Goal: Task Accomplishment & Management: Complete application form

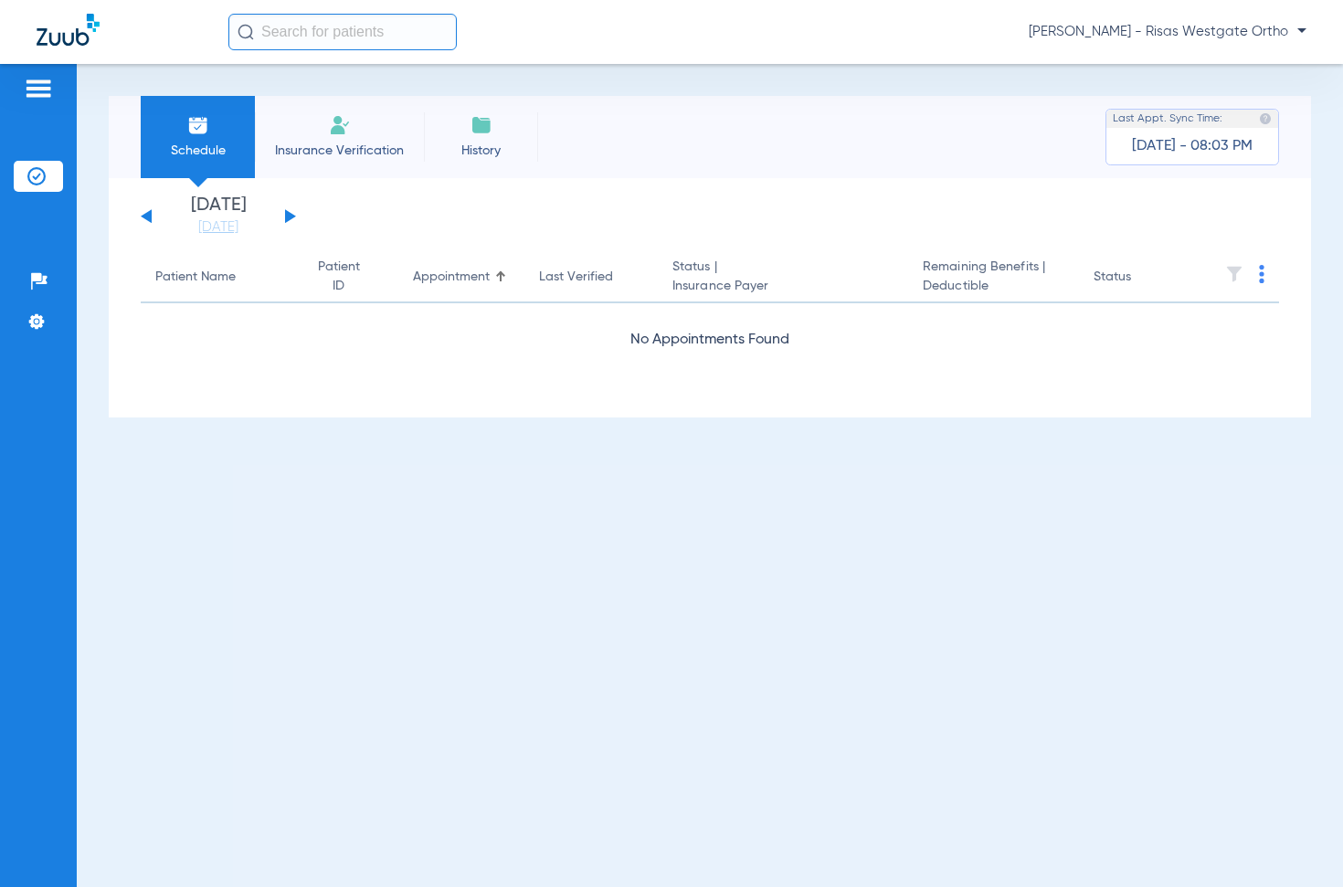
click at [338, 142] on span "Insurance Verification" at bounding box center [340, 151] width 142 height 18
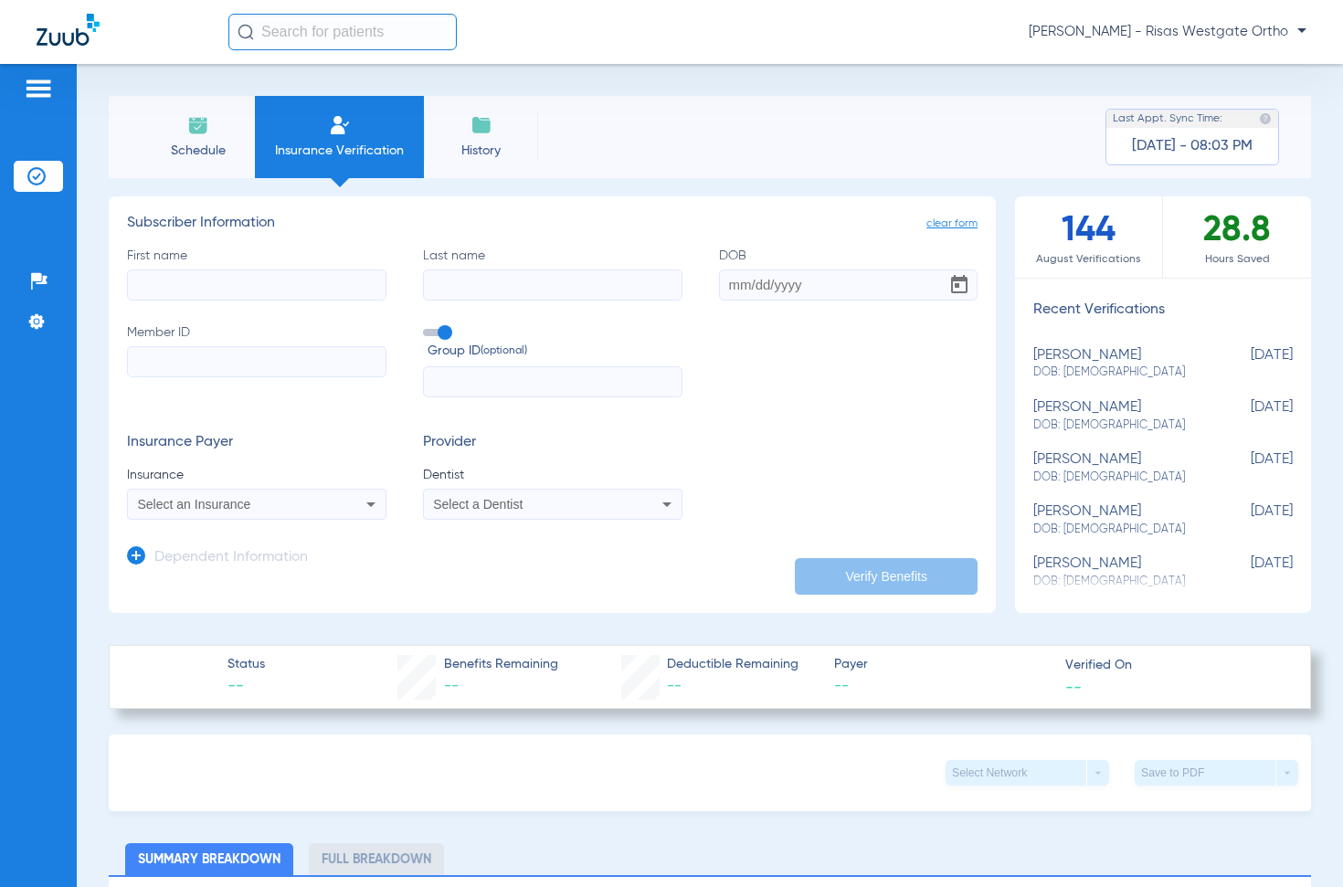
click at [342, 505] on div "Select an Insurance" at bounding box center [257, 504] width 258 height 22
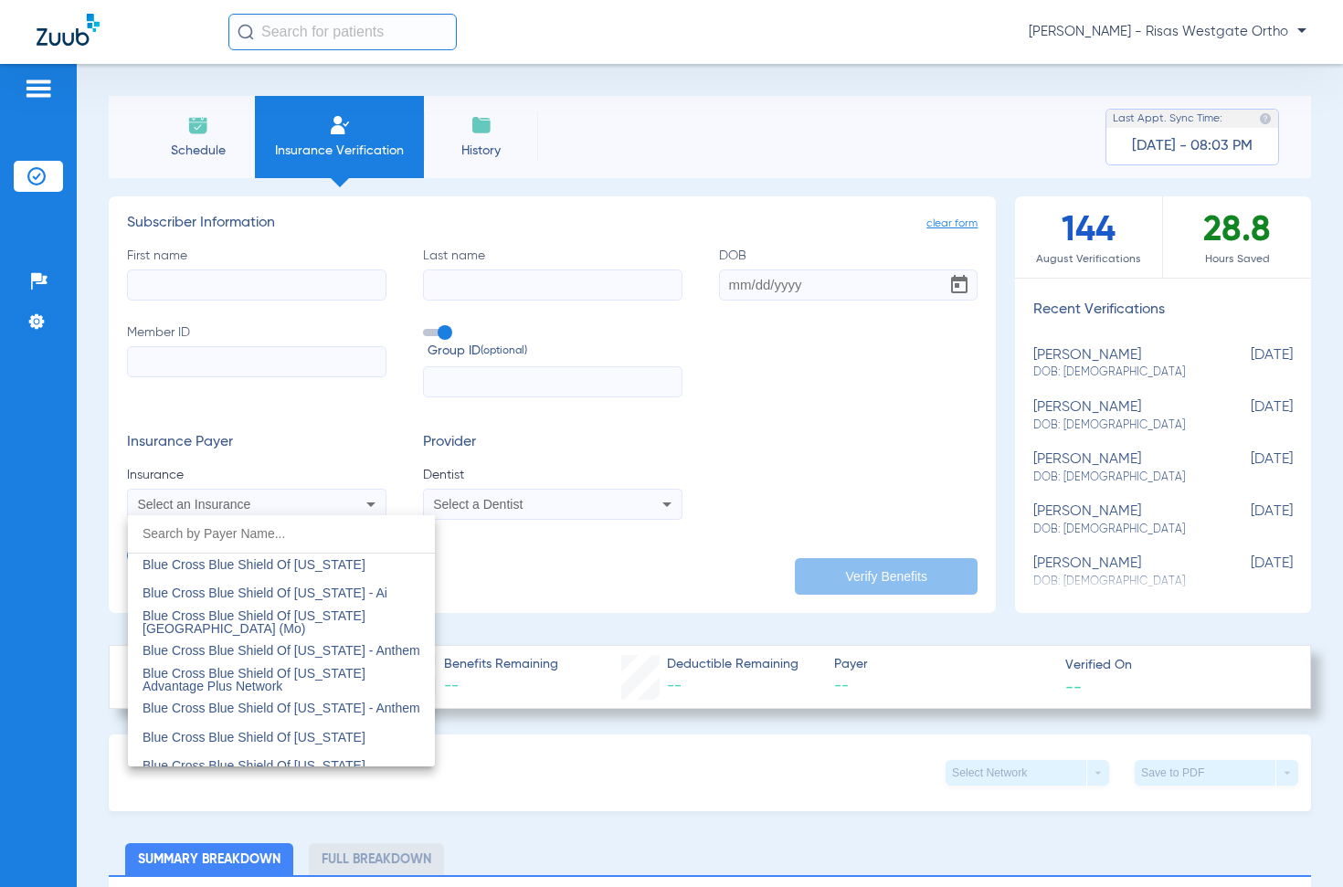
scroll to position [1735, 0]
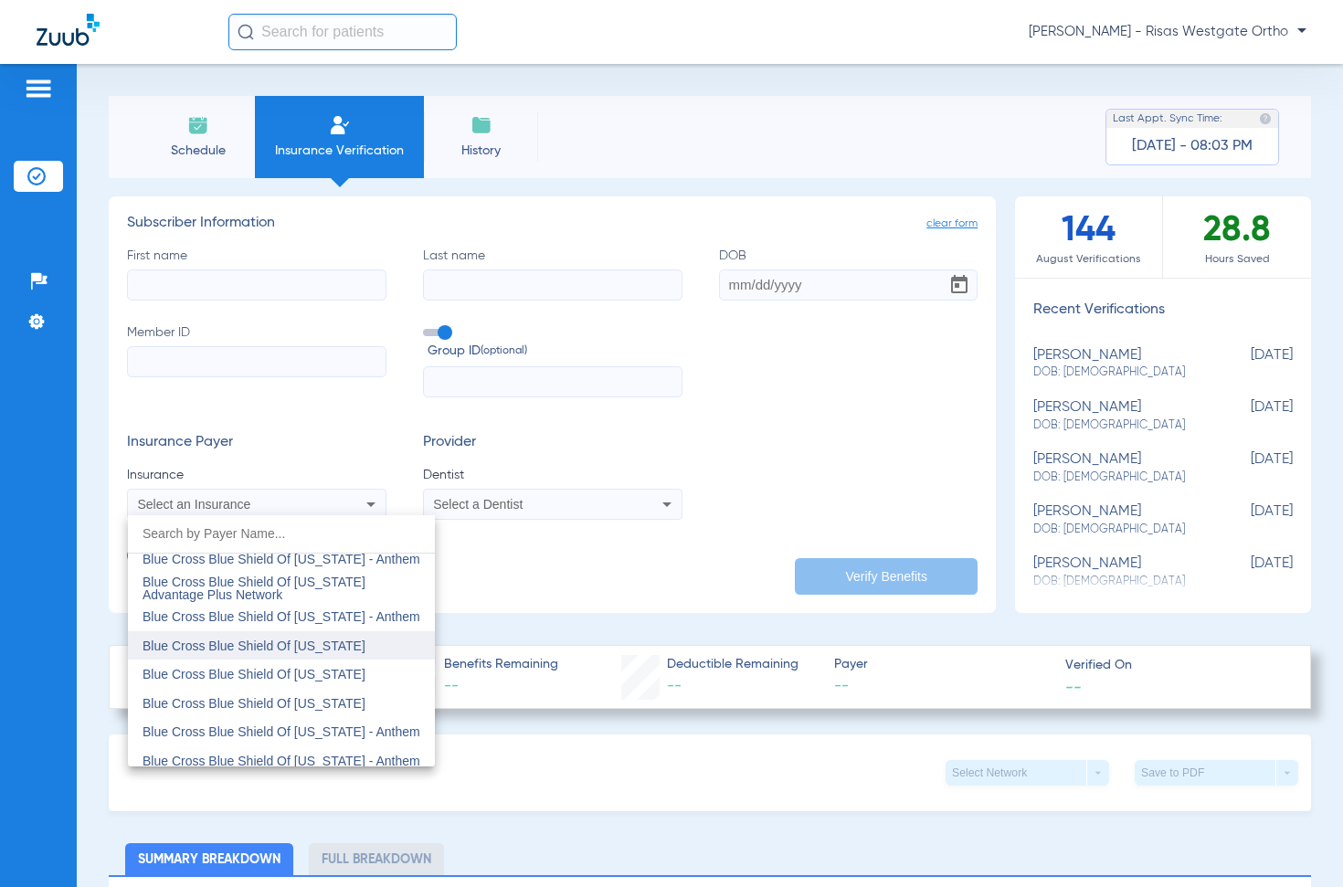
click at [268, 648] on span "Blue Cross Blue Shield Of [US_STATE]" at bounding box center [253, 645] width 223 height 15
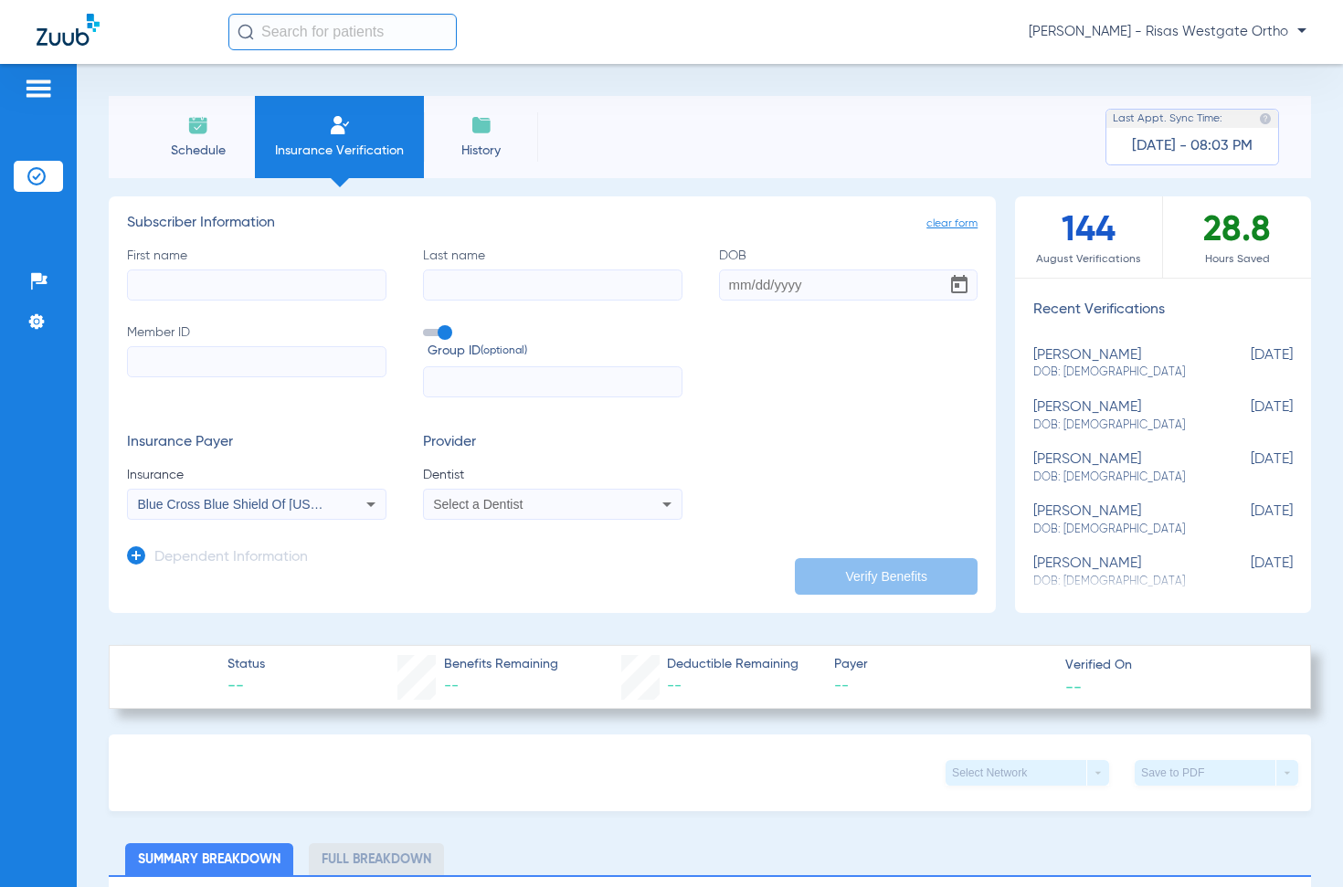
click at [470, 509] on span "Select a Dentist" at bounding box center [478, 504] width 90 height 15
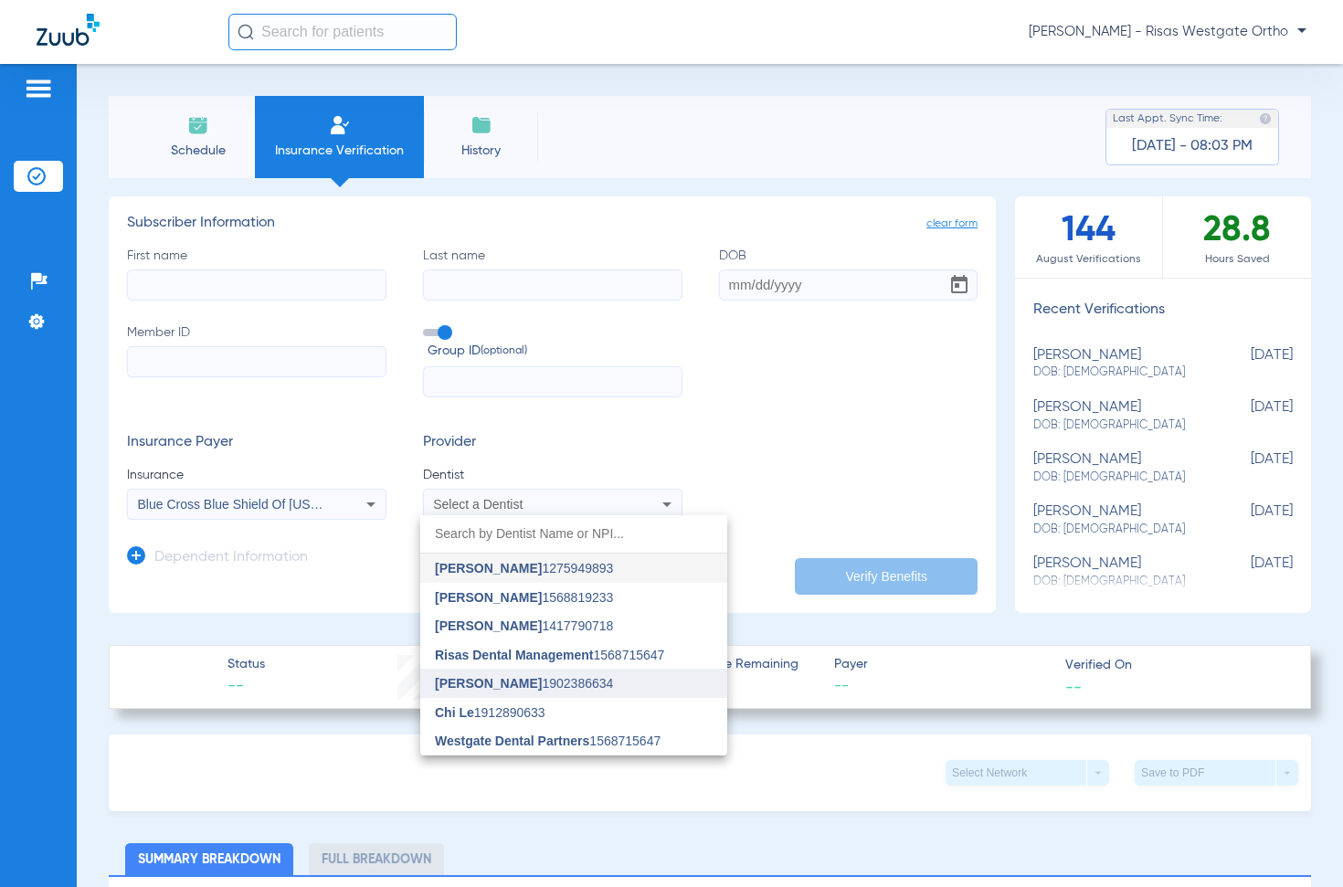
click at [531, 687] on span "[PERSON_NAME] 1902386634" at bounding box center [524, 683] width 178 height 13
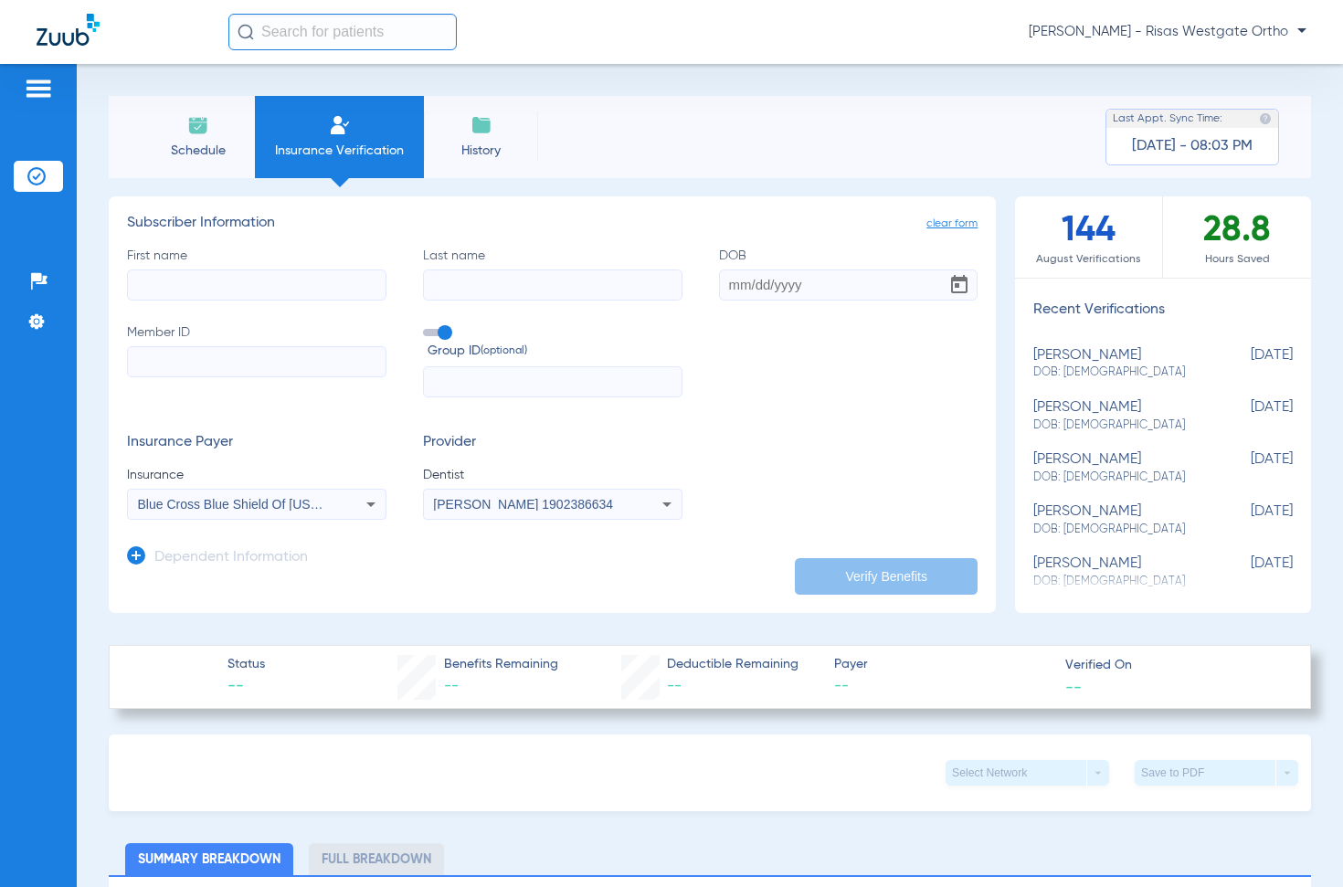
paste input "80445918"
type input "80445918"
click at [440, 387] on input "text" at bounding box center [552, 381] width 259 height 31
paste input "107319052"
type input "107319052"
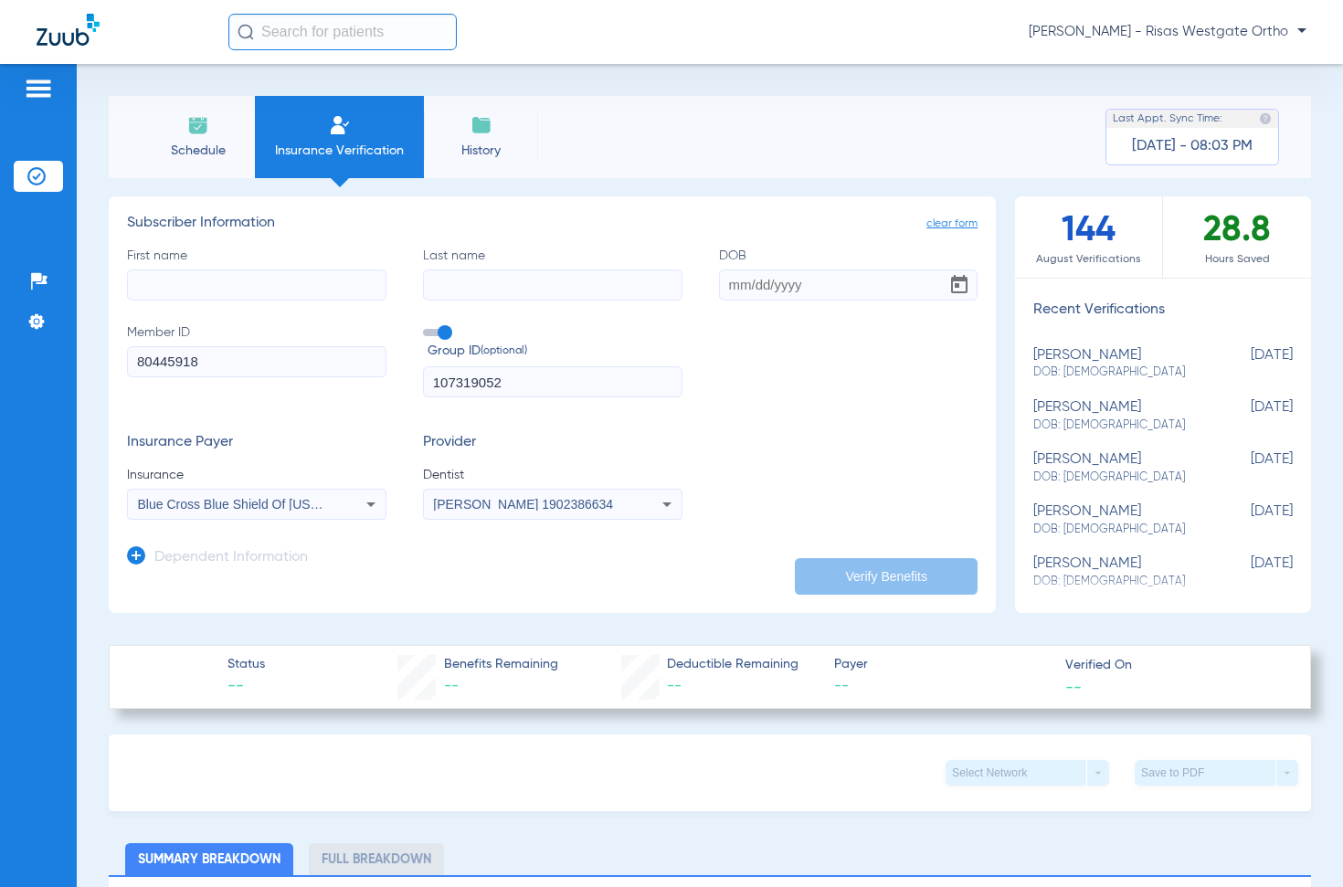
click at [728, 282] on input "DOB" at bounding box center [848, 284] width 259 height 31
click at [135, 558] on icon at bounding box center [136, 555] width 18 height 18
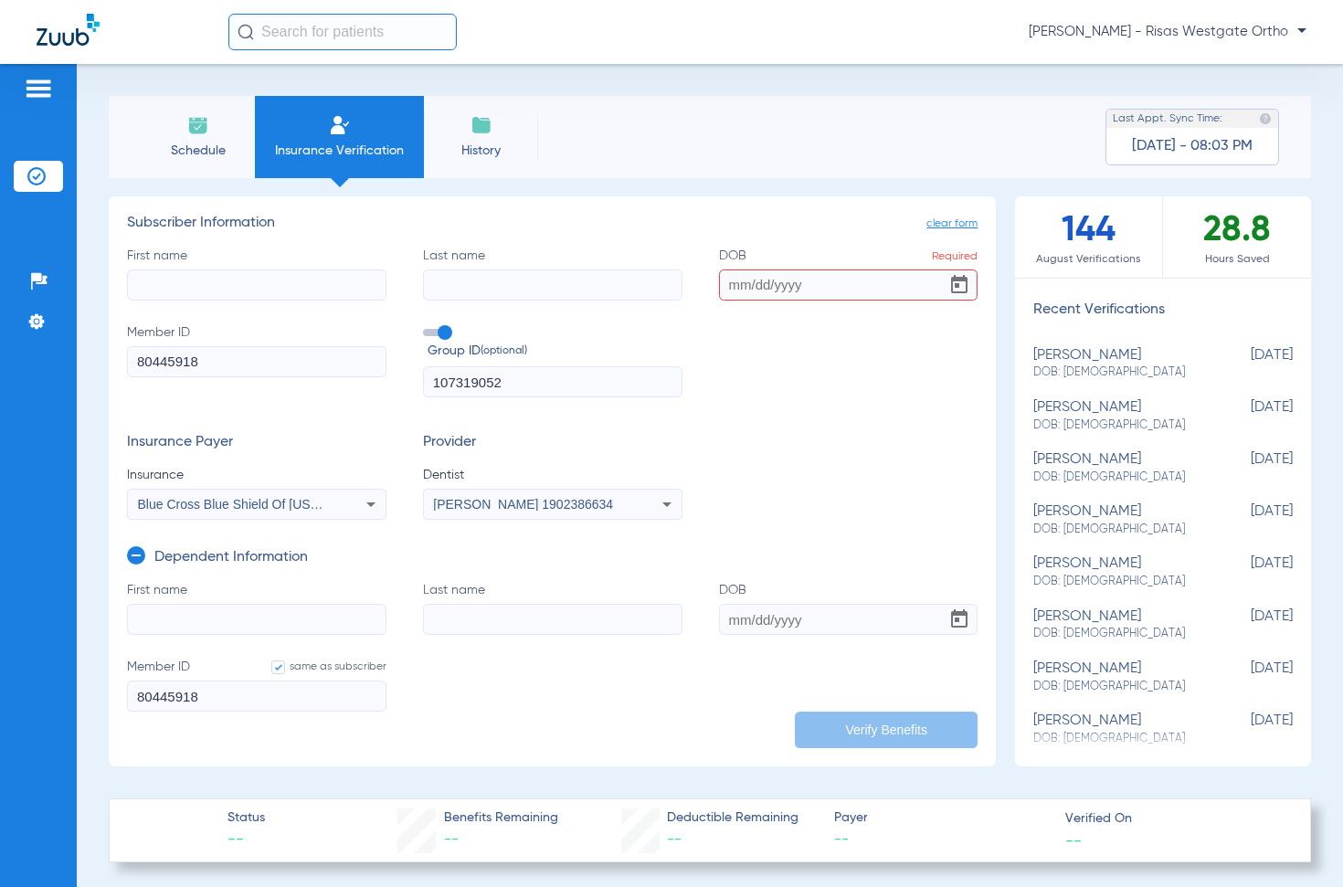
click at [218, 605] on input "First name" at bounding box center [256, 619] width 259 height 31
type input "[PERSON_NAME]"
type input "[DATE]"
click at [216, 289] on input "First name" at bounding box center [256, 284] width 259 height 31
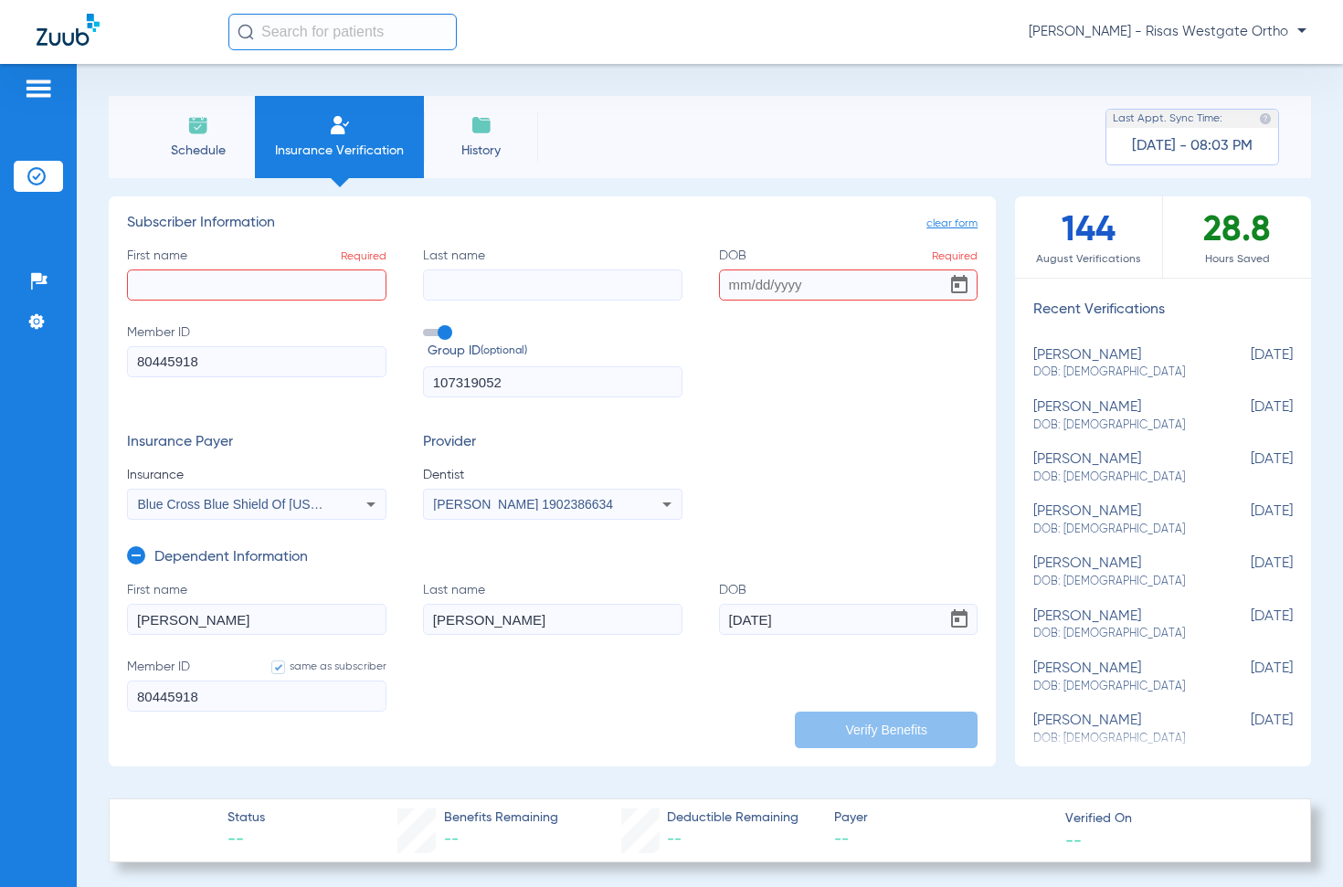
click at [179, 279] on input "First name Required" at bounding box center [256, 284] width 259 height 31
type input "[PERSON_NAME]"
click at [719, 288] on input "DOB Required" at bounding box center [848, 284] width 259 height 31
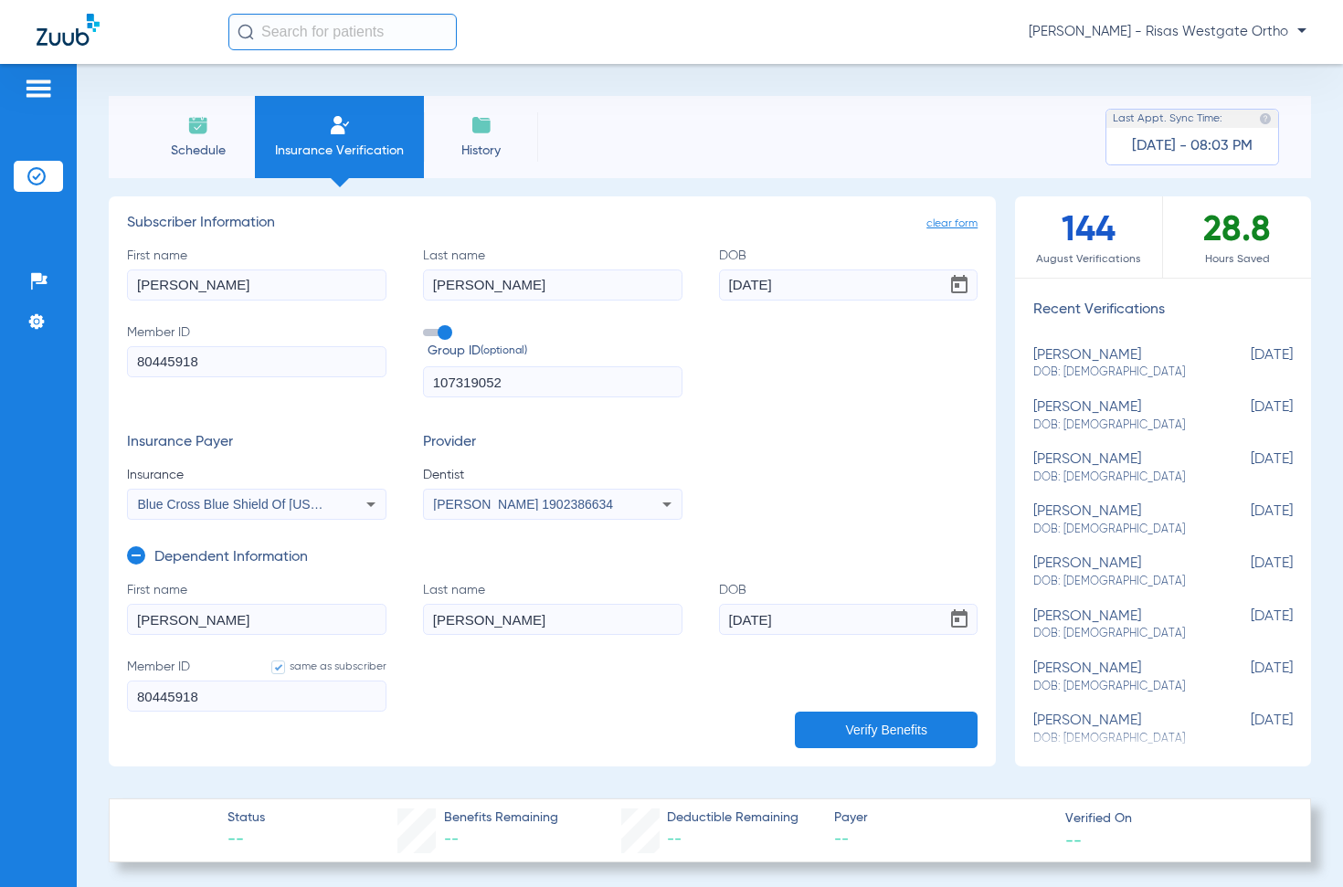
type input "[DATE]"
click at [852, 727] on button "Verify Benefits" at bounding box center [886, 729] width 183 height 37
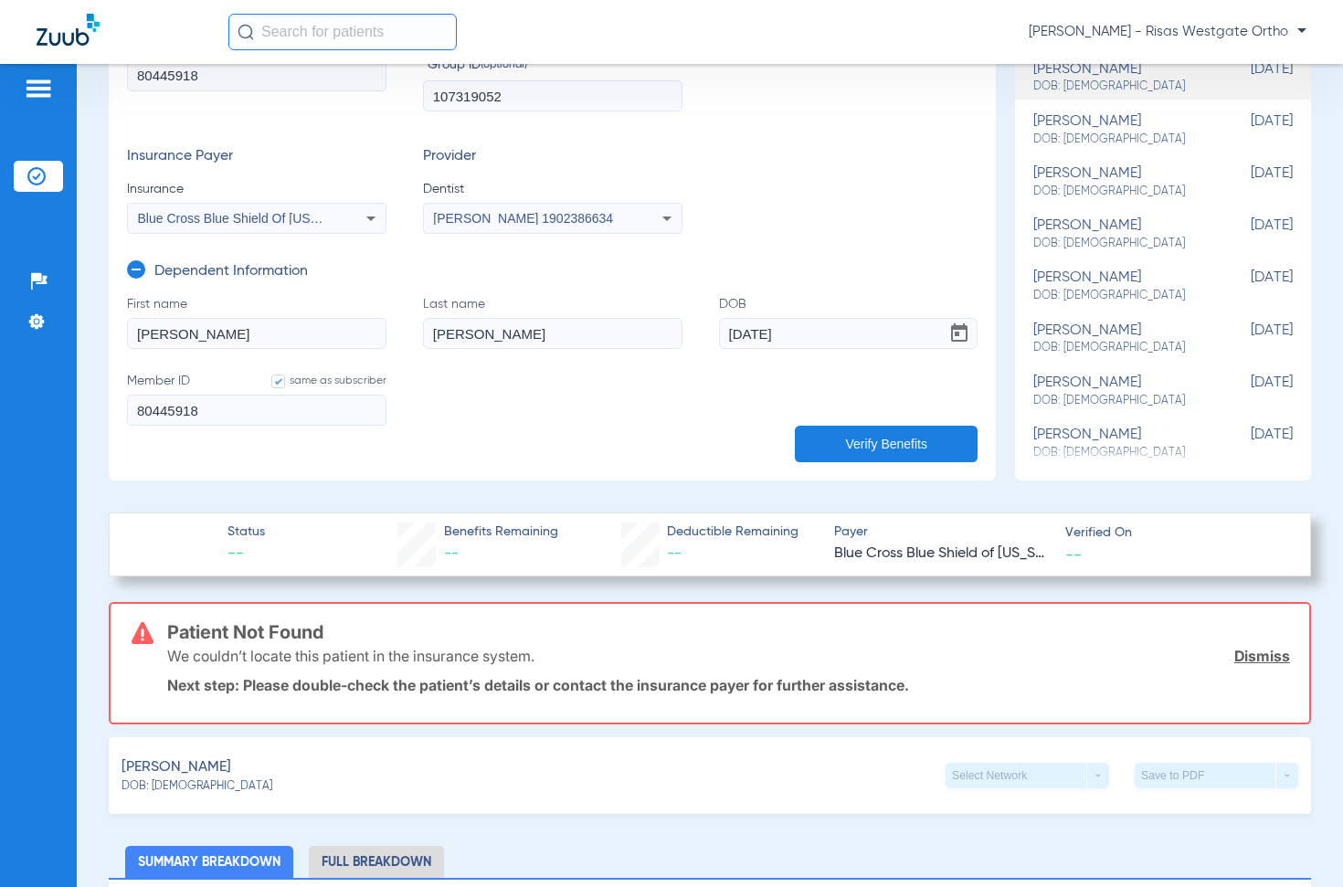
scroll to position [183, 0]
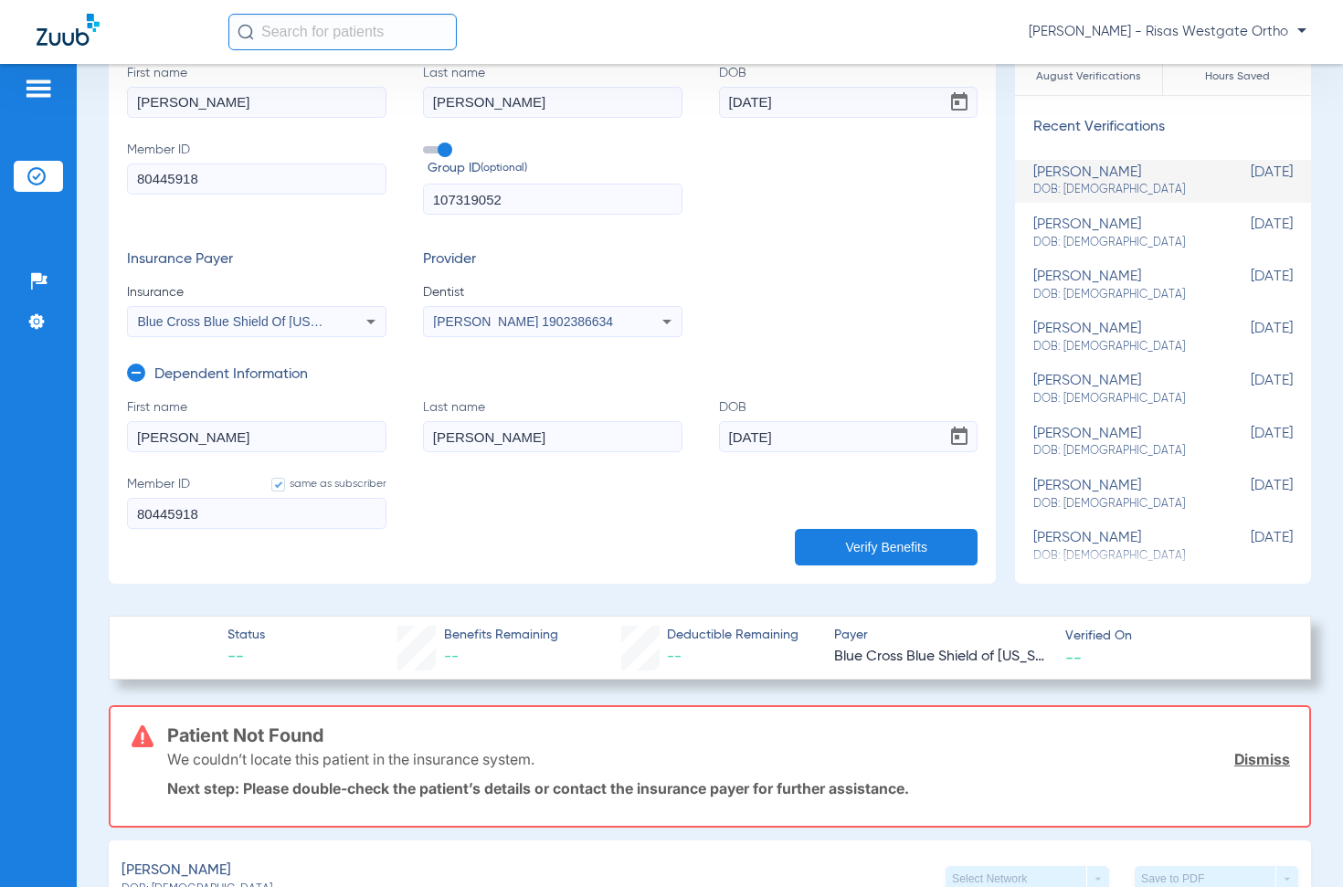
click at [136, 174] on input "80445918" at bounding box center [256, 178] width 259 height 31
click at [877, 552] on button "Verify Benefits" at bounding box center [886, 547] width 183 height 37
click at [268, 305] on app-form-autocomplete "Insurance Blue Cross Blue Shield Of [US_STATE]" at bounding box center [256, 310] width 259 height 54
click at [261, 321] on span "Blue Cross Blue Shield Of [US_STATE]" at bounding box center [249, 321] width 223 height 15
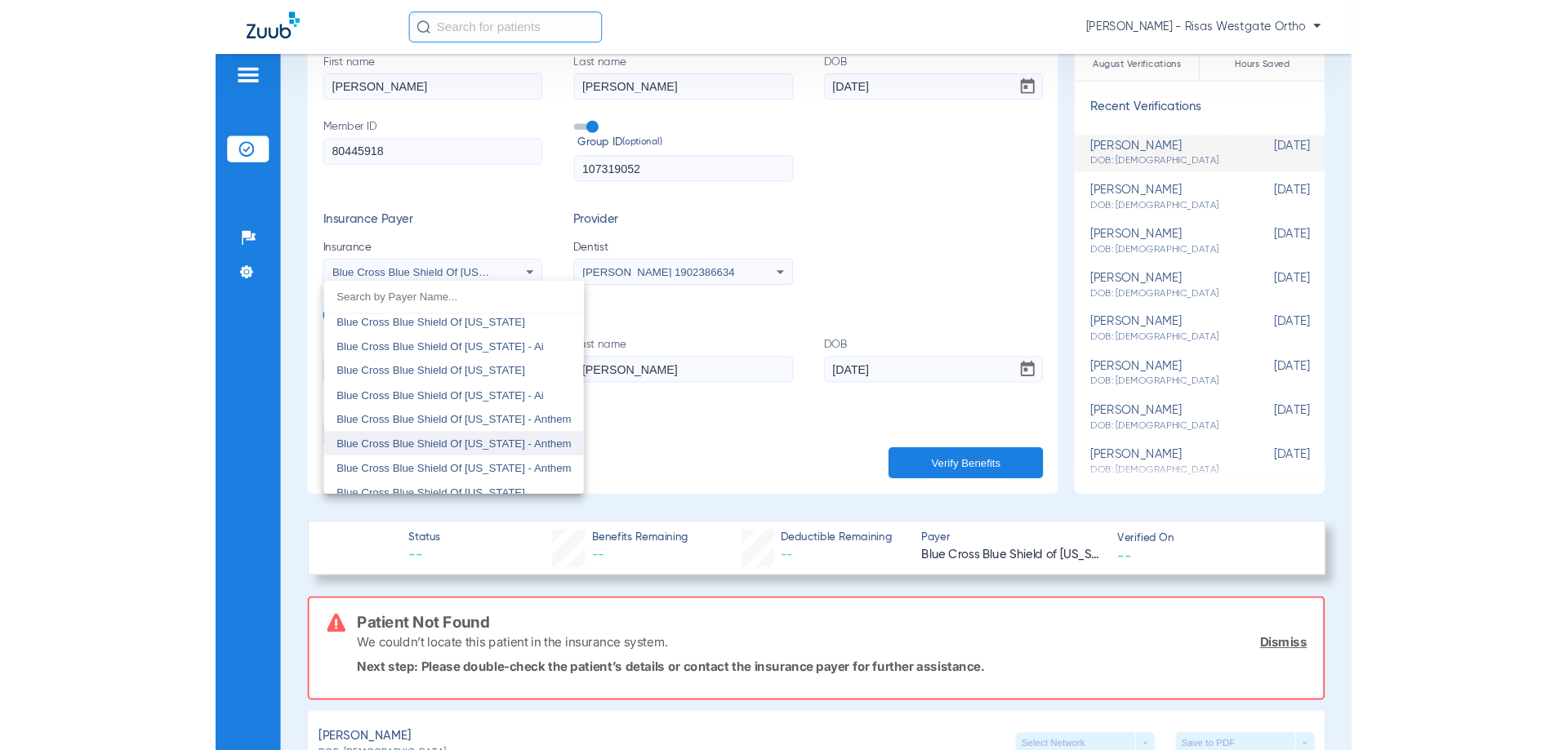
scroll to position [1211, 0]
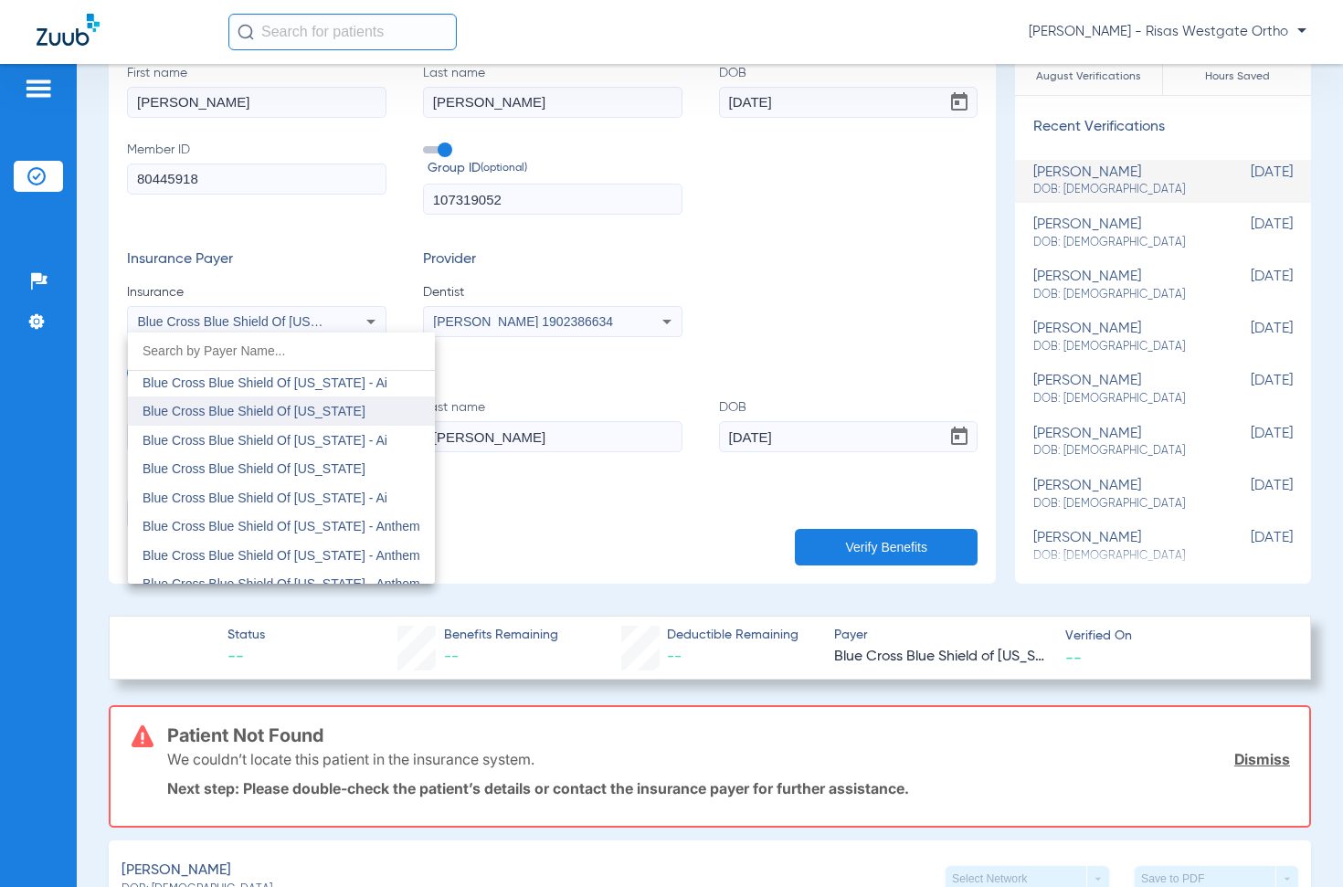
click at [218, 407] on span "Blue Cross Blue Shield Of [US_STATE]" at bounding box center [253, 411] width 223 height 15
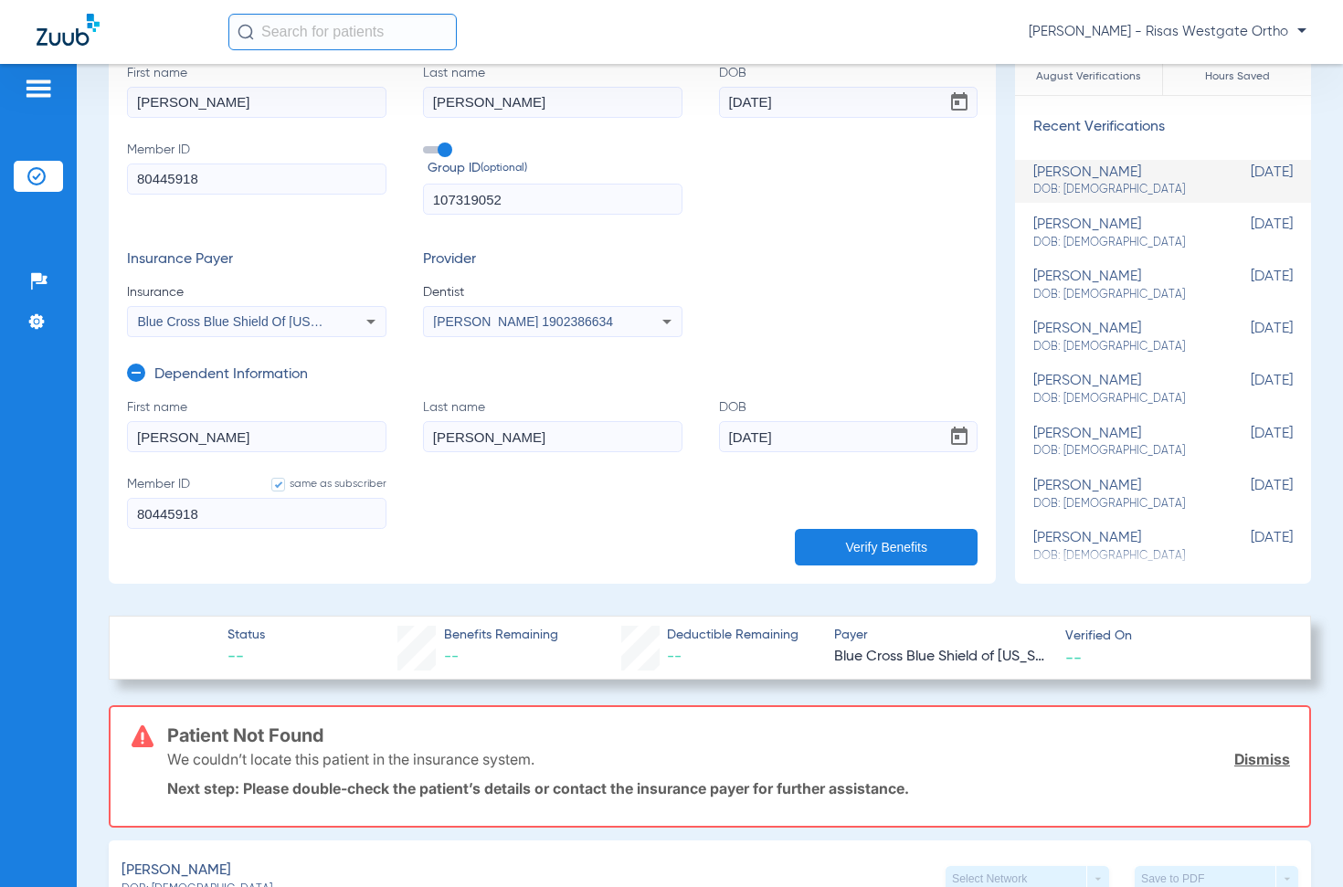
click at [912, 551] on button "Verify Benefits" at bounding box center [886, 547] width 183 height 37
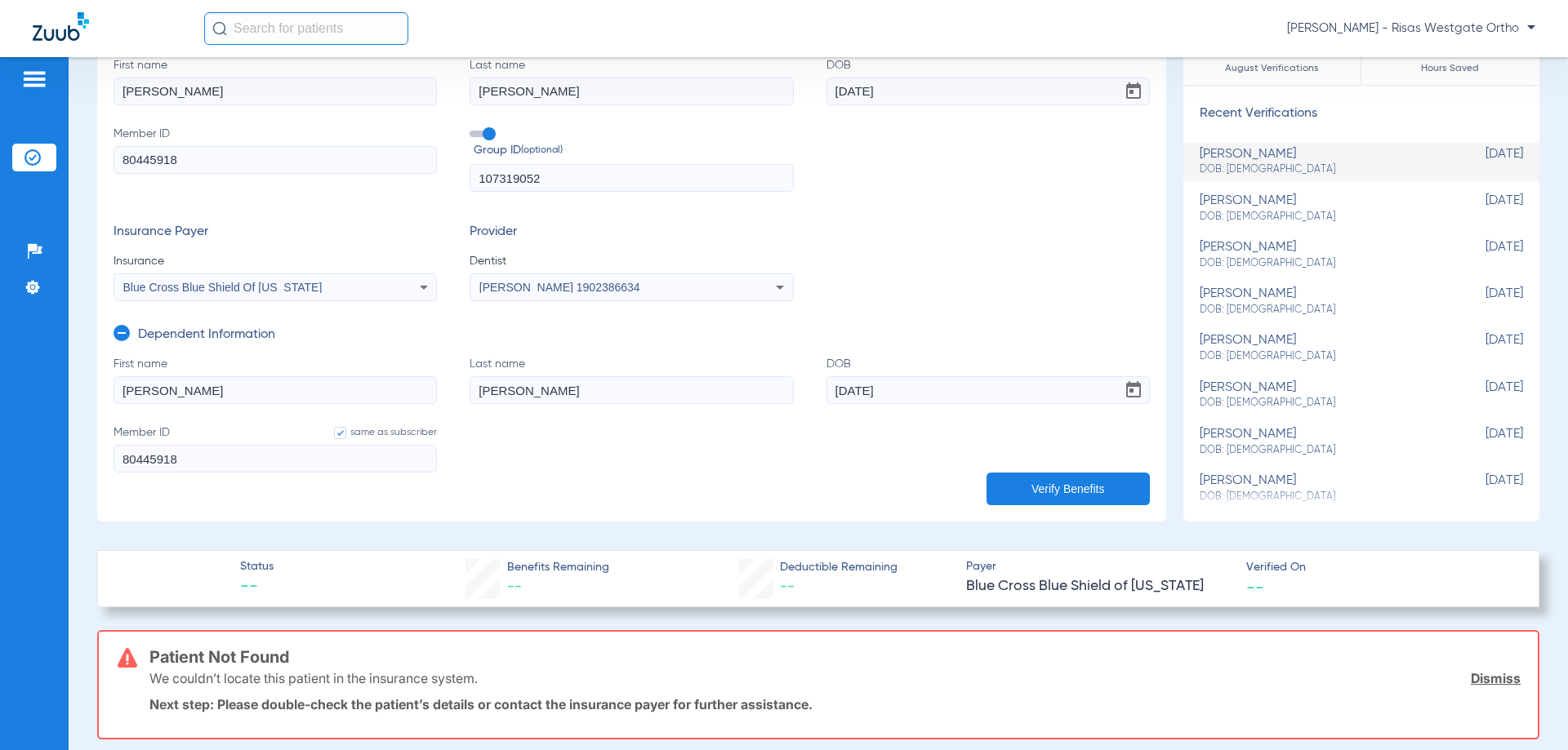
click at [1012, 482] on button "Verify Benefits" at bounding box center [1068, 489] width 164 height 33
drag, startPoint x: 1075, startPoint y: 492, endPoint x: 1045, endPoint y: 484, distance: 31.0
click at [1075, 492] on button "Verify Benefits" at bounding box center [1068, 489] width 164 height 33
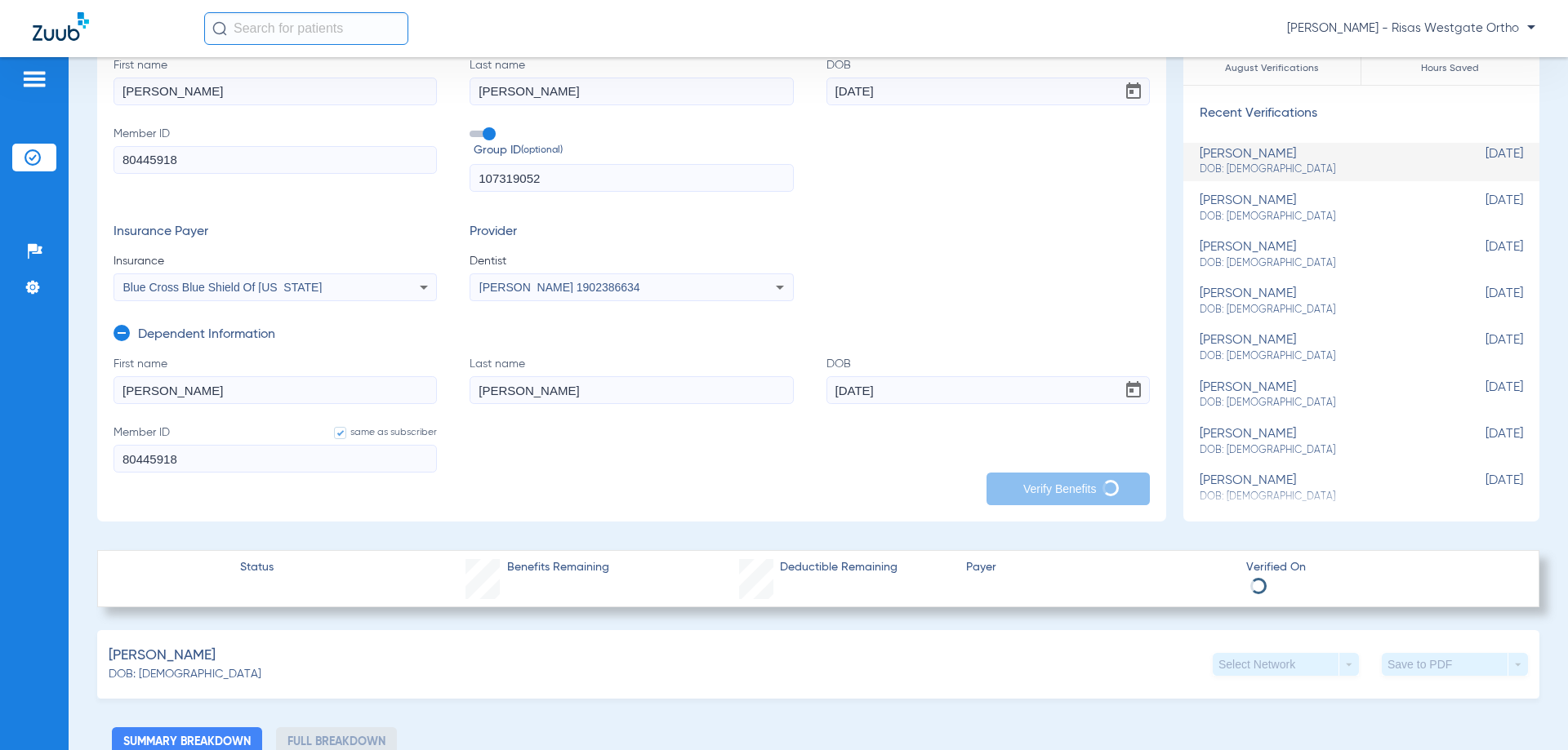
click at [261, 287] on span "Blue Cross Blue Shield Of [US_STATE]" at bounding box center [223, 287] width 199 height 13
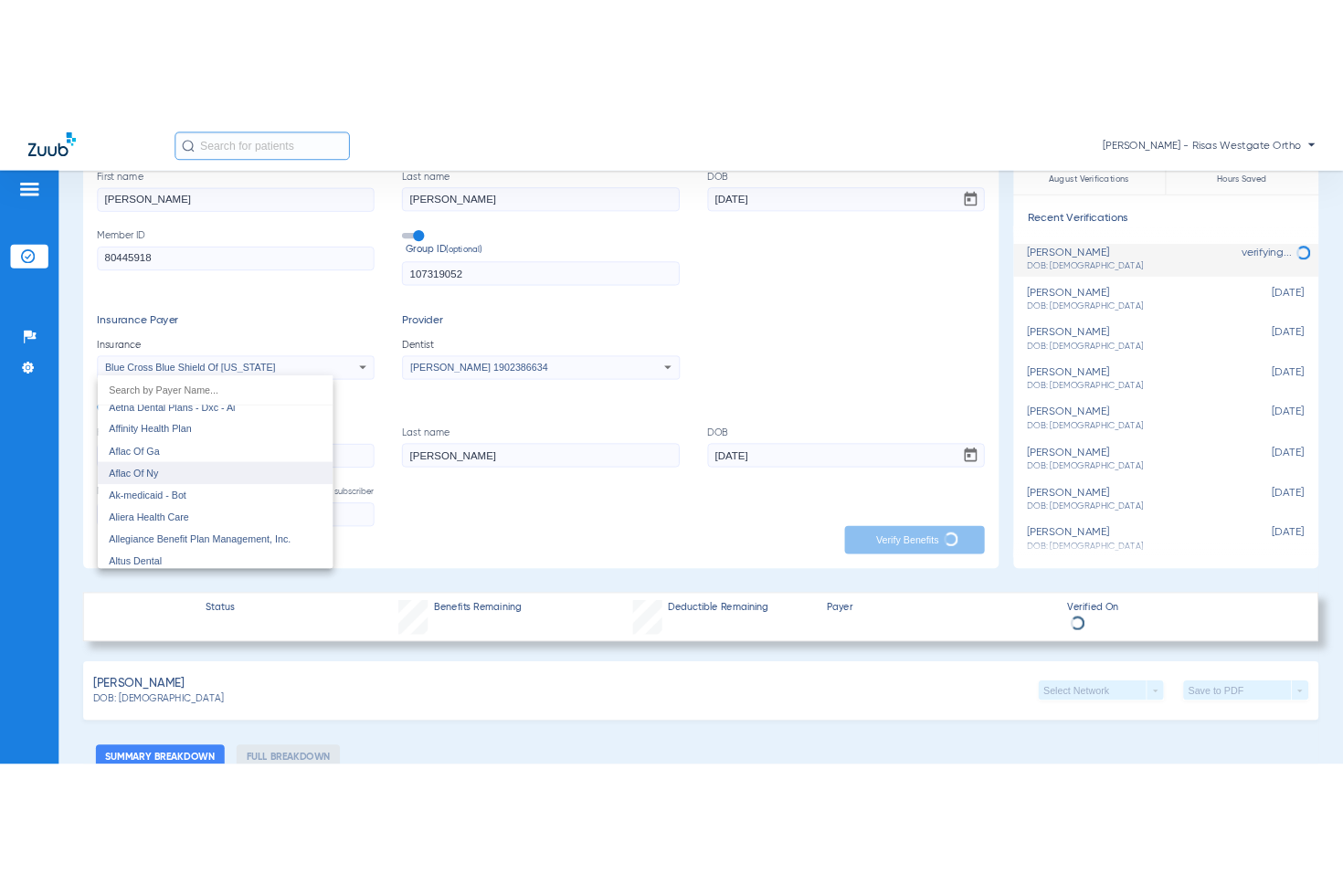
scroll to position [274, 0]
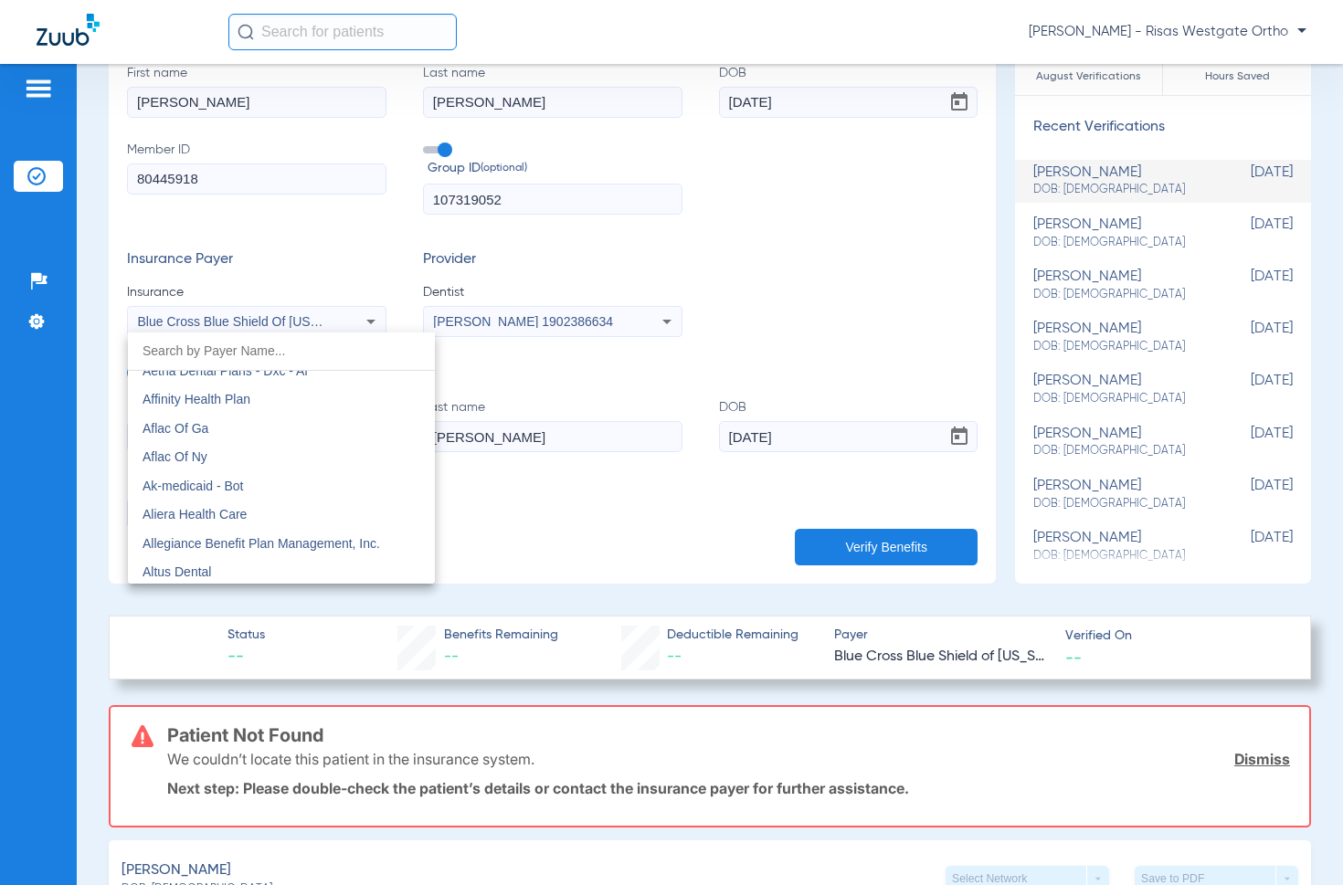
click at [144, 173] on div at bounding box center [671, 442] width 1343 height 885
click at [140, 183] on input "80445918" at bounding box center [256, 178] width 259 height 31
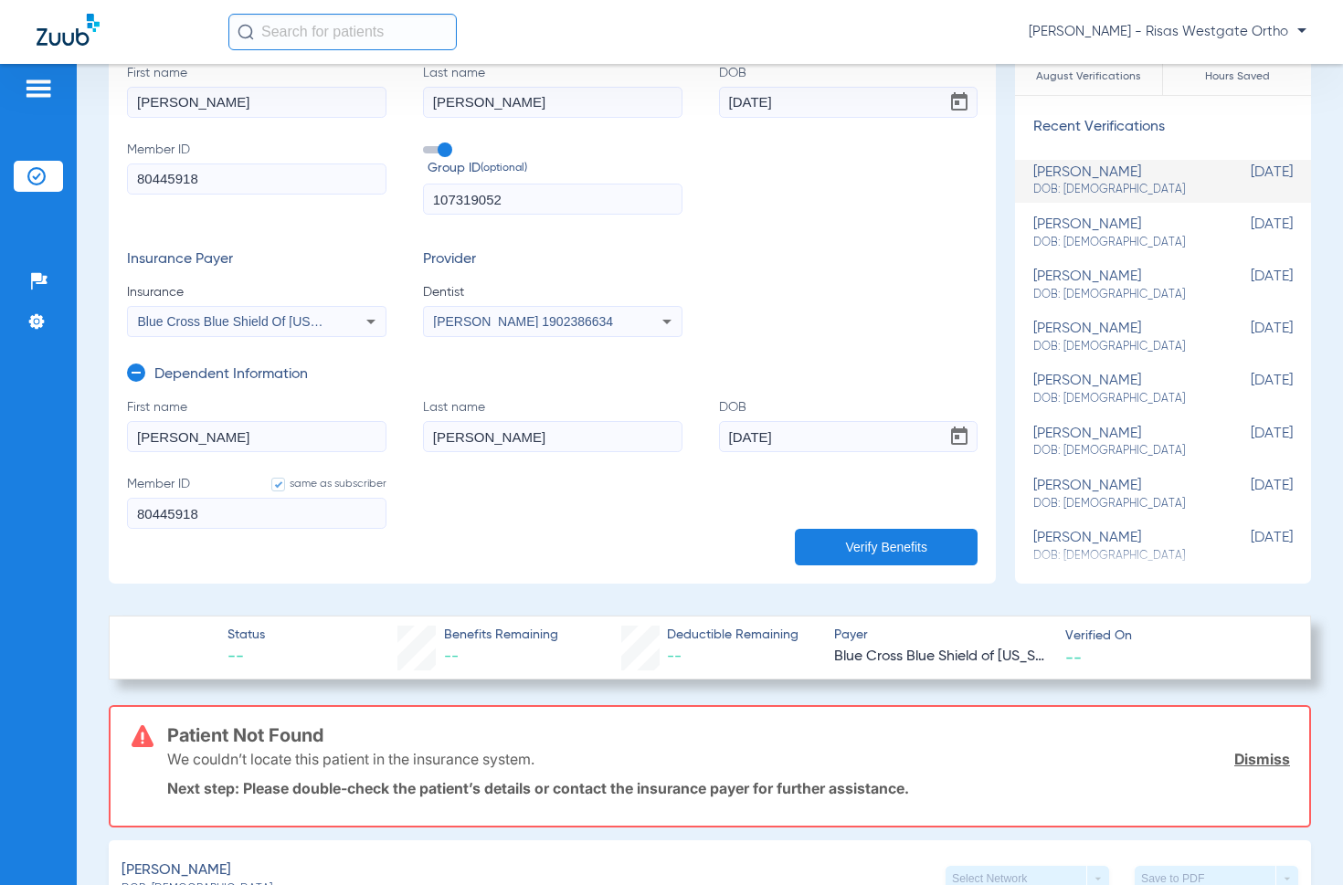
paste input "XXA"
type input "XXA80445918"
click at [913, 542] on button "Verify Benefits" at bounding box center [886, 547] width 183 height 37
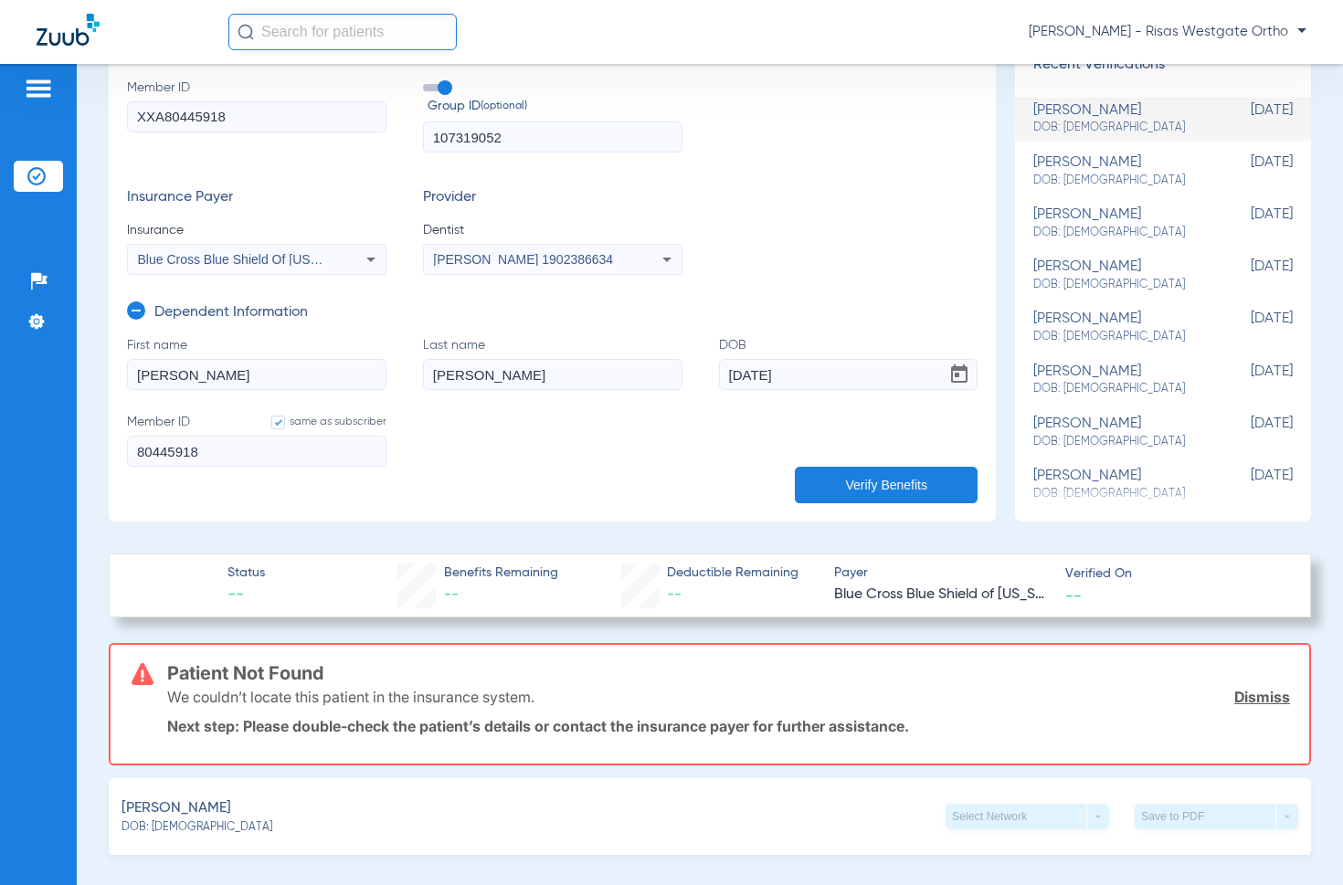
scroll to position [365, 0]
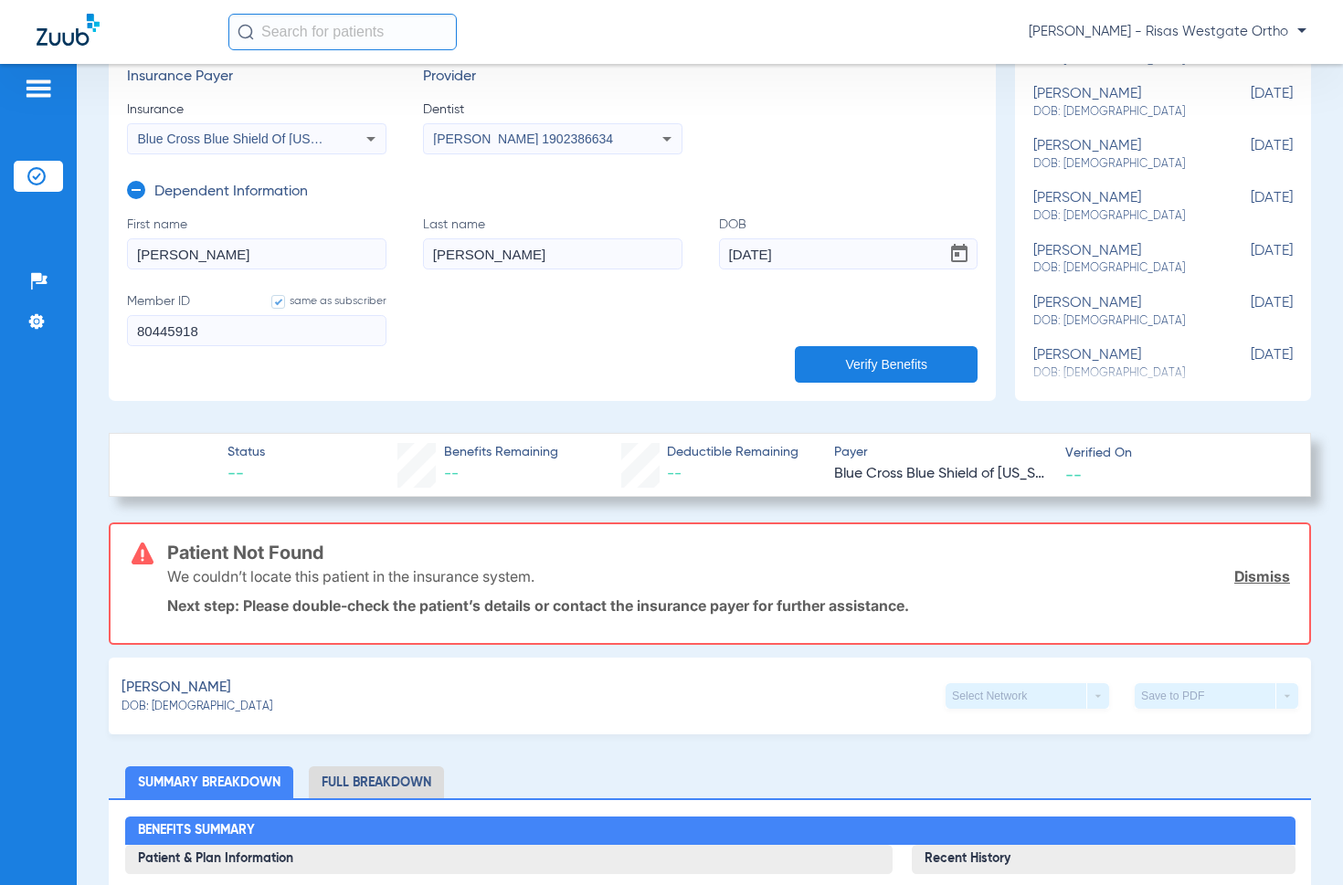
click at [309, 148] on div "Blue Cross Blue Shield Of [US_STATE]" at bounding box center [257, 139] width 258 height 22
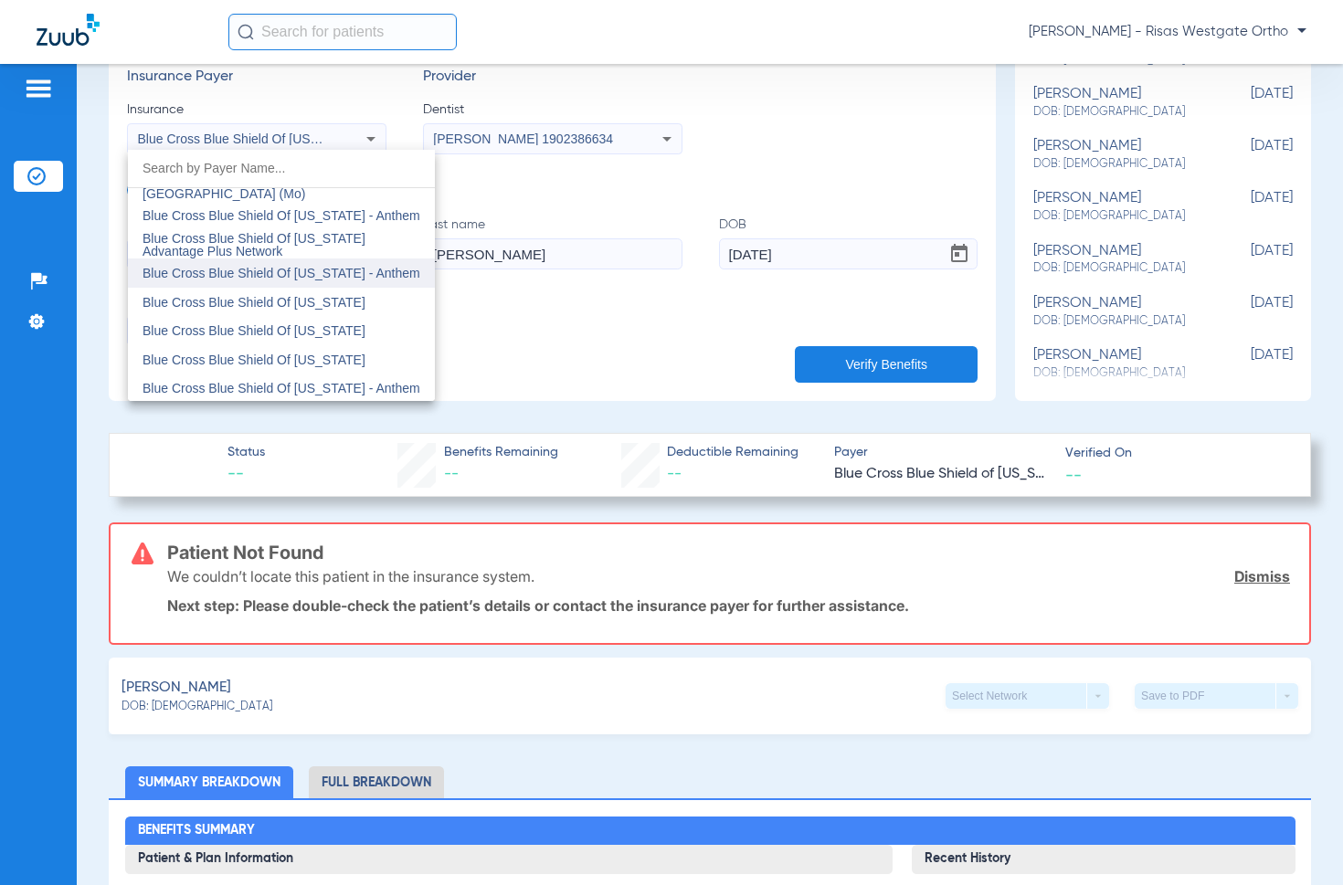
scroll to position [1745, 0]
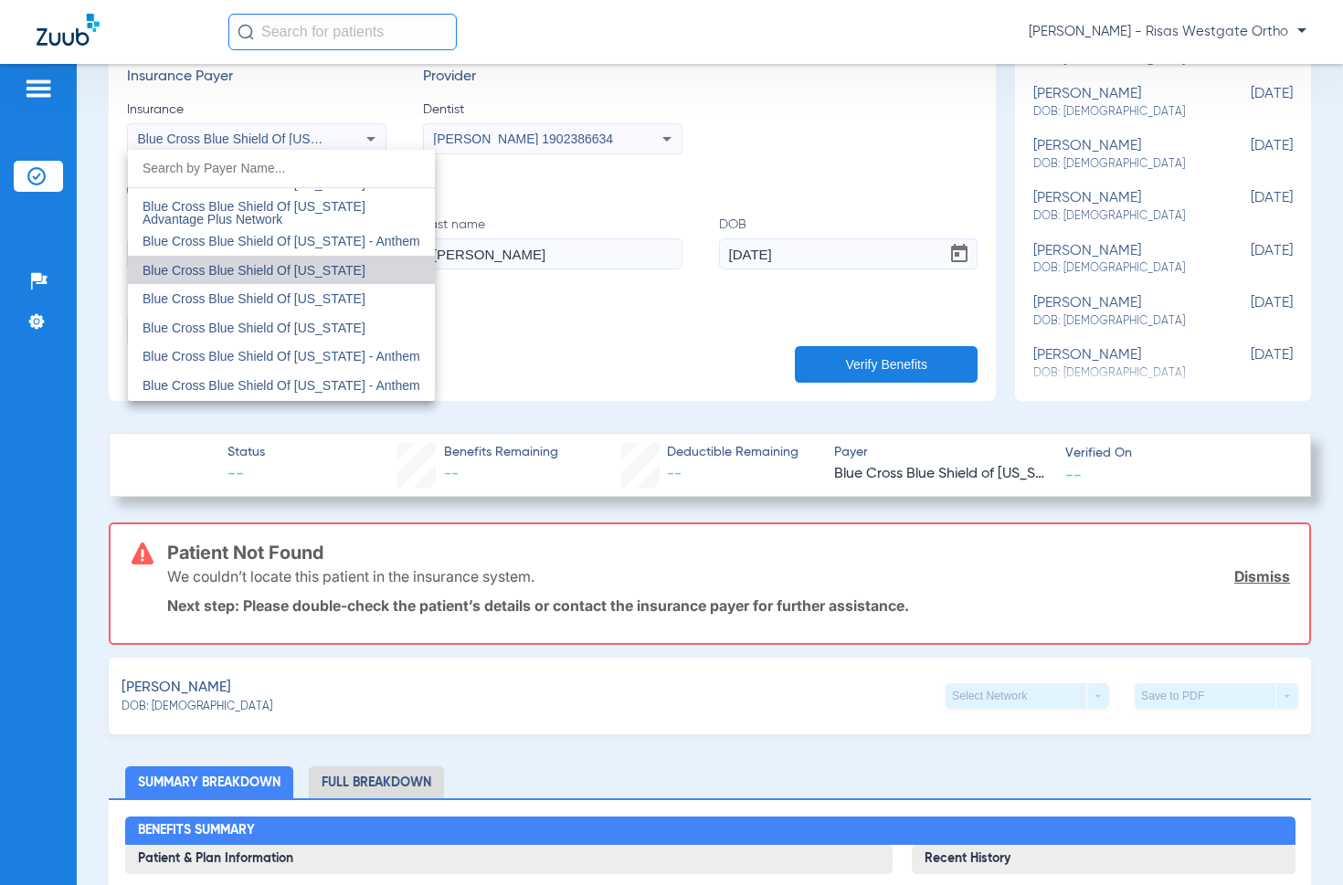
click at [327, 267] on span "Blue Cross Blue Shield Of [US_STATE]" at bounding box center [253, 270] width 223 height 15
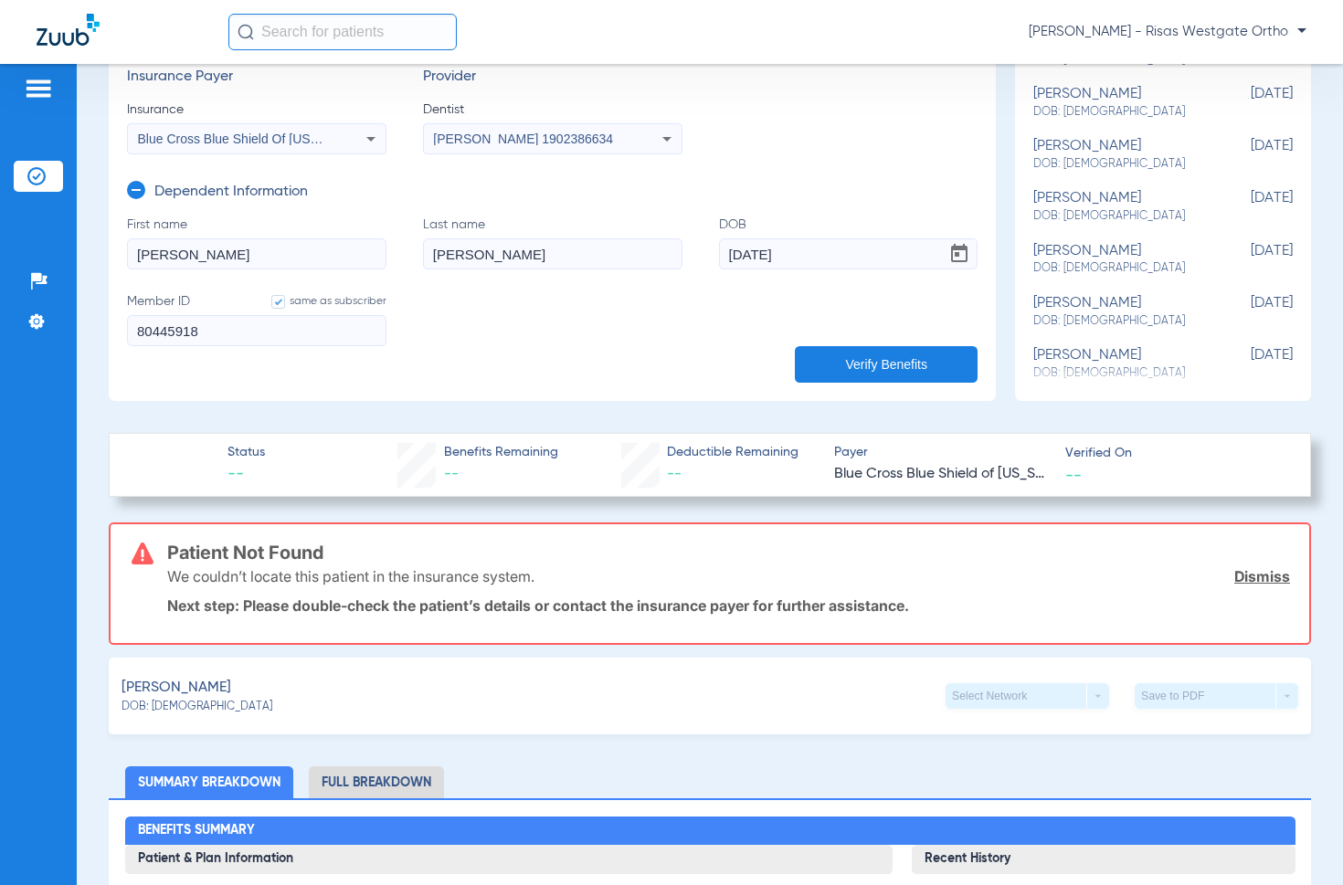
click at [877, 360] on button "Verify Benefits" at bounding box center [886, 364] width 183 height 37
click at [858, 374] on button "Verify Benefits" at bounding box center [886, 364] width 183 height 37
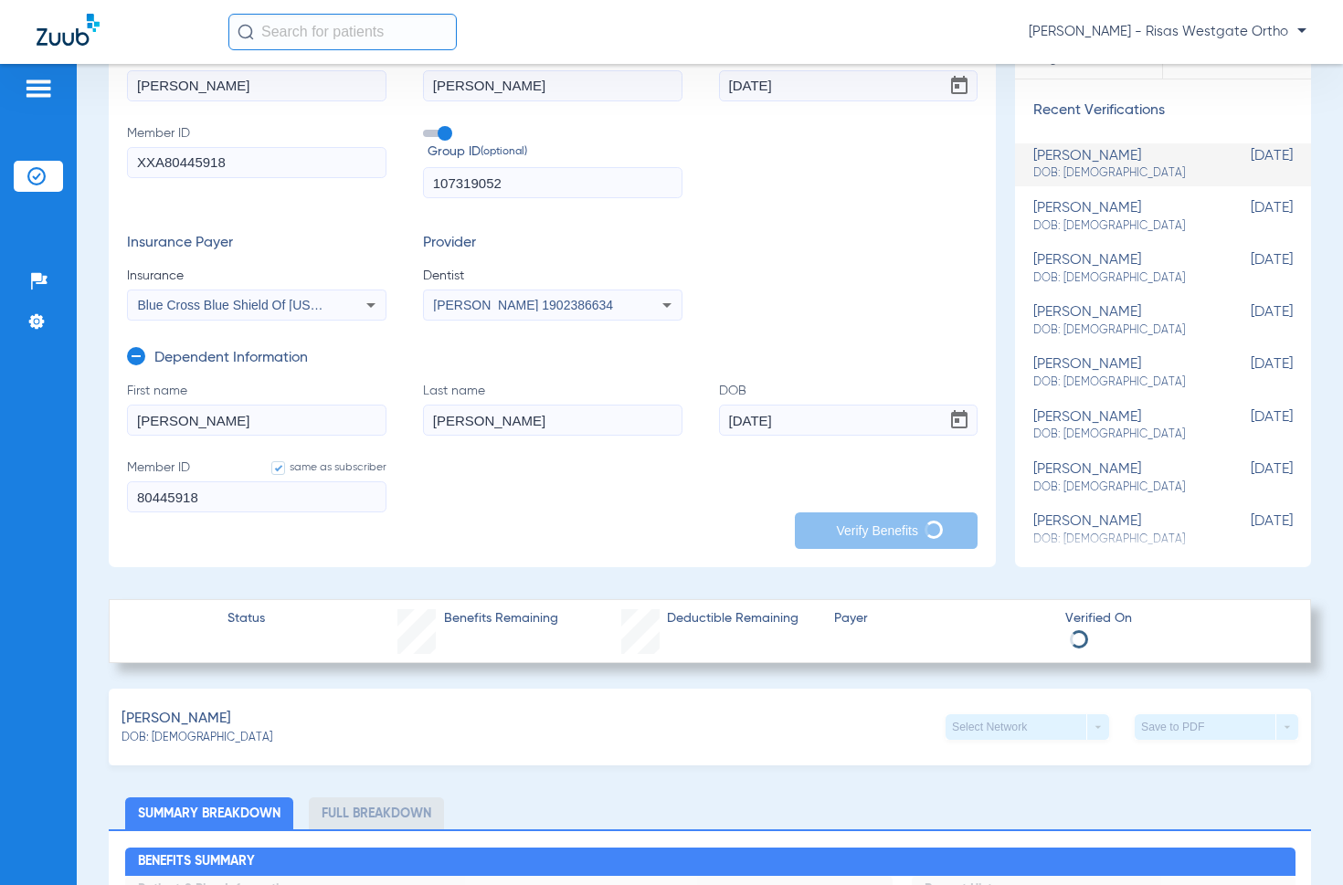
scroll to position [183, 0]
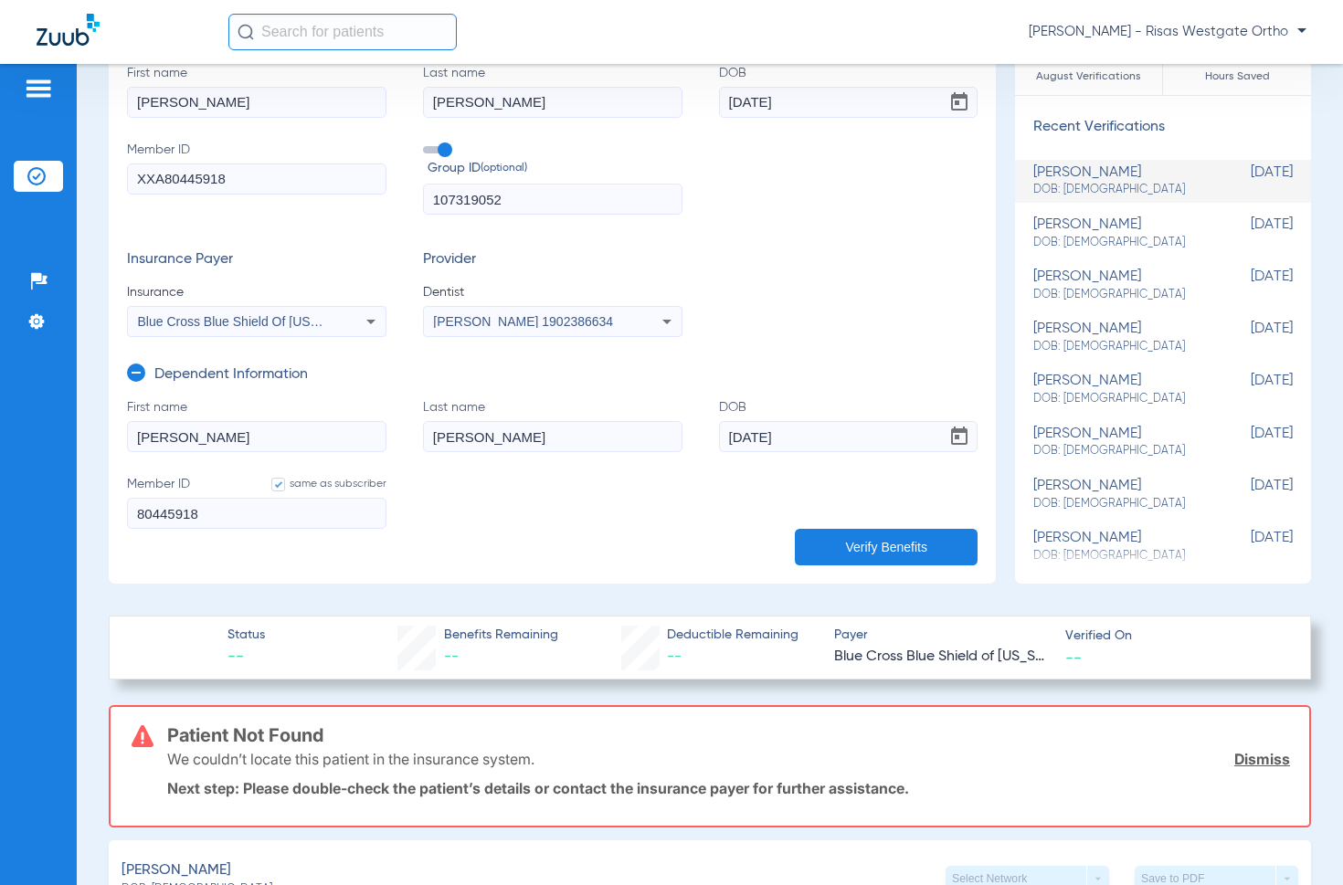
click at [139, 514] on input "80445918" at bounding box center [256, 513] width 259 height 31
type input "xxa80445918"
click at [905, 546] on button "Verify Benefits" at bounding box center [886, 547] width 183 height 37
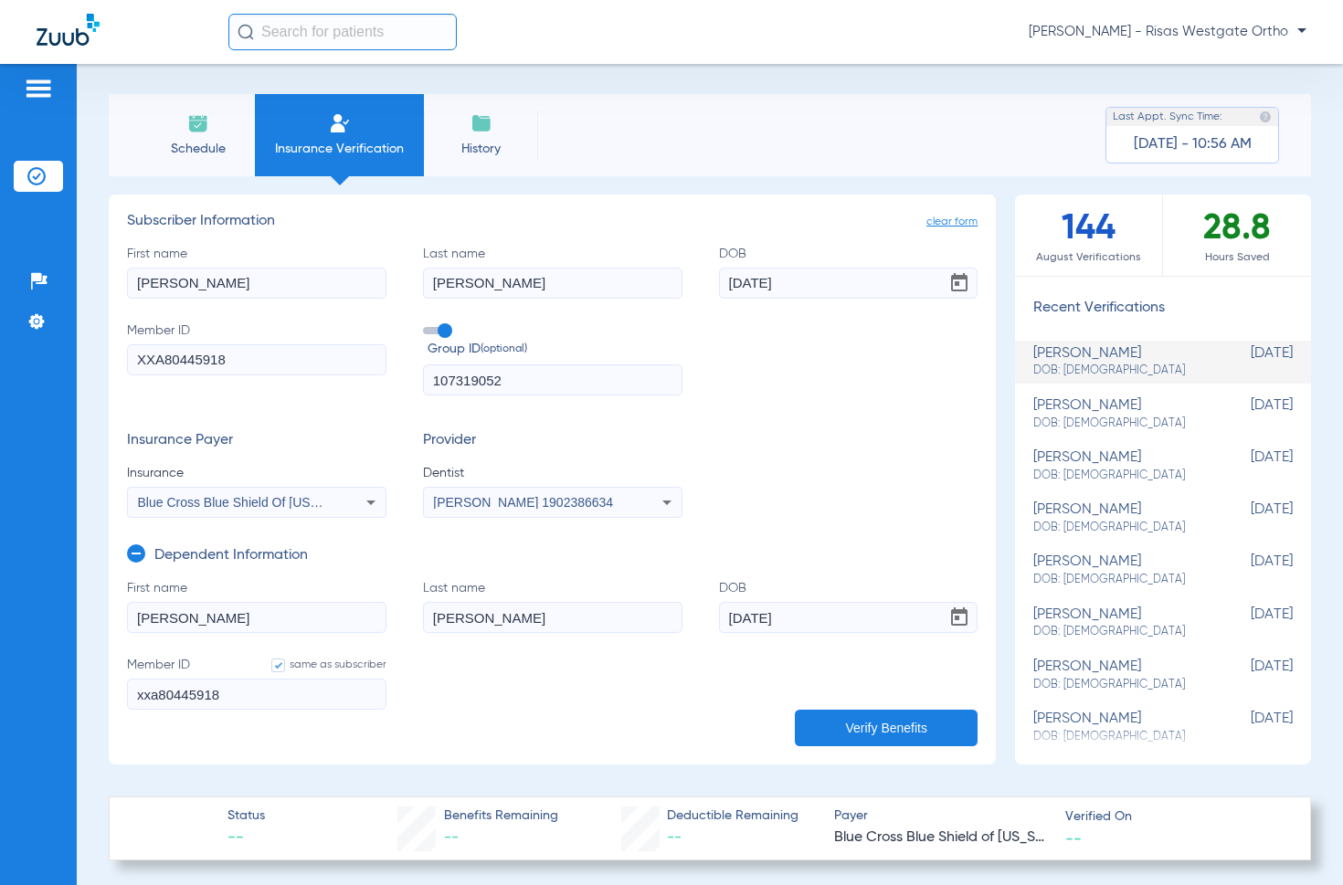
scroll to position [0, 0]
click at [834, 279] on input "[DATE]" at bounding box center [848, 284] width 259 height 31
click at [893, 732] on button "Verify Benefits" at bounding box center [886, 729] width 183 height 37
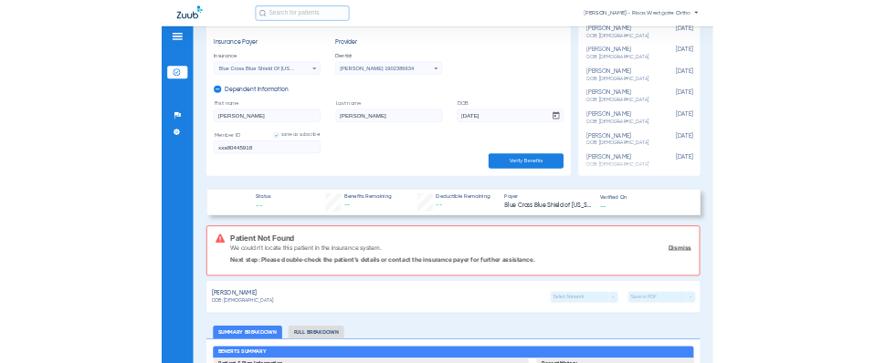
scroll to position [457, 0]
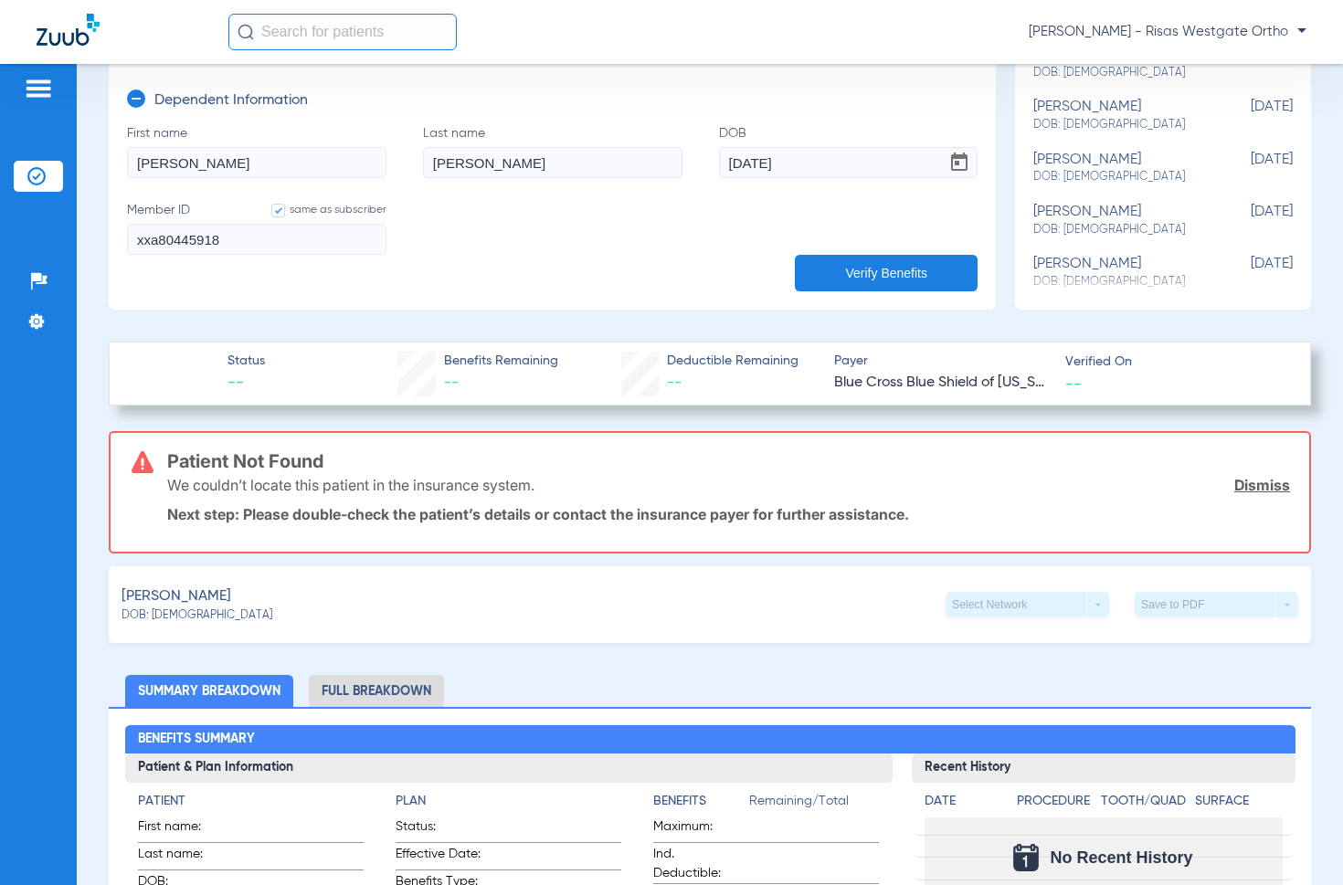
drag, startPoint x: 941, startPoint y: 279, endPoint x: 942, endPoint y: 295, distance: 15.6
click at [941, 279] on button "Verify Benefits" at bounding box center [886, 273] width 183 height 37
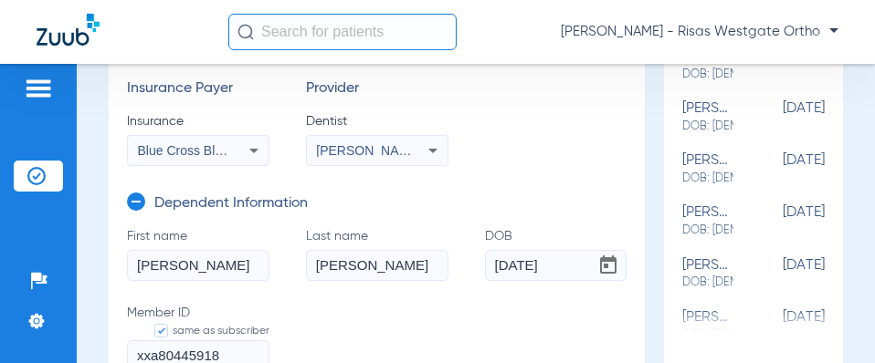
scroll to position [183, 0]
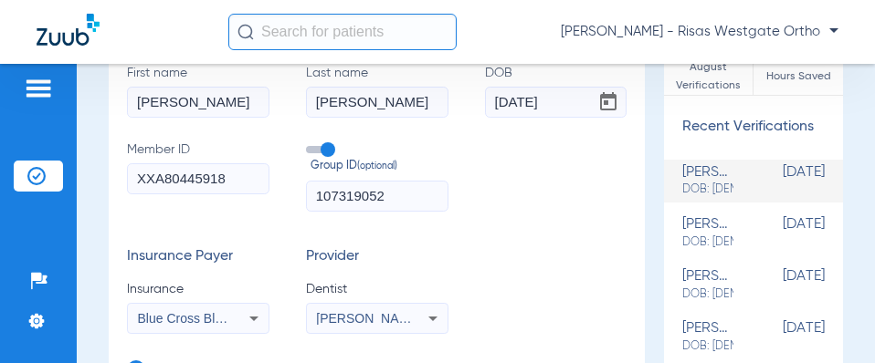
click at [544, 100] on input "[DATE]" at bounding box center [556, 102] width 142 height 31
type input "[DATE]"
drag, startPoint x: 174, startPoint y: 181, endPoint x: 37, endPoint y: 183, distance: 136.1
click at [37, 183] on div "Patients Insurance Verification Setup Help Center Settings Schedule Insurance V…" at bounding box center [437, 245] width 875 height 363
type input "90445918"
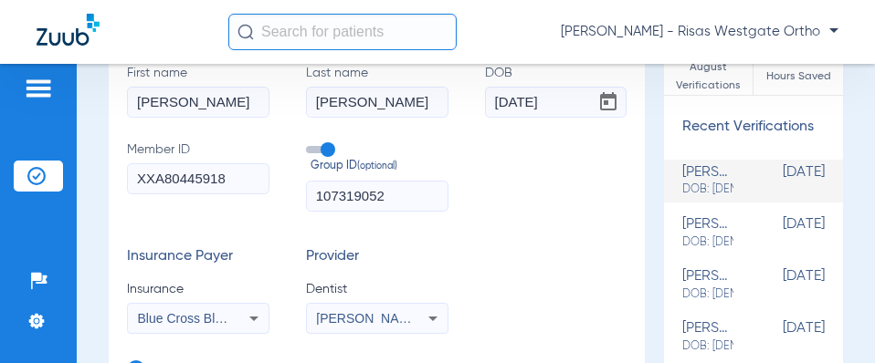
type input "90445918"
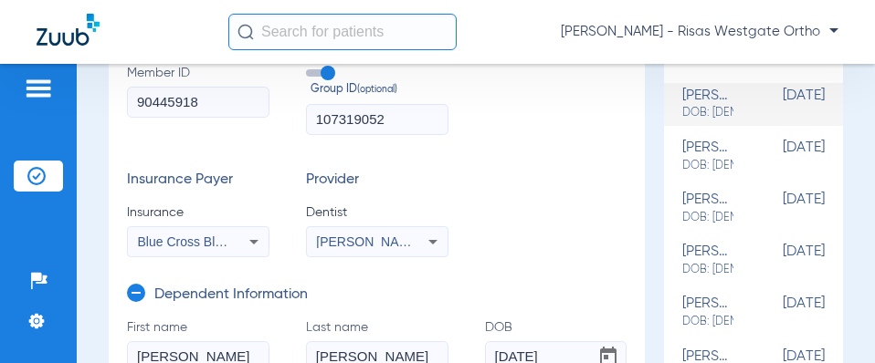
scroll to position [365, 0]
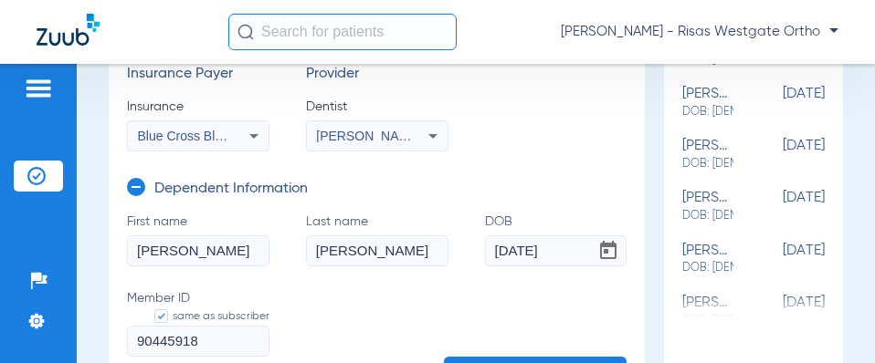
type input "90445918"
click at [206, 317] on label "same as subscriber" at bounding box center [202, 317] width 133 height 18
click at [158, 317] on input "same as subscriber" at bounding box center [158, 317] width 0 height 0
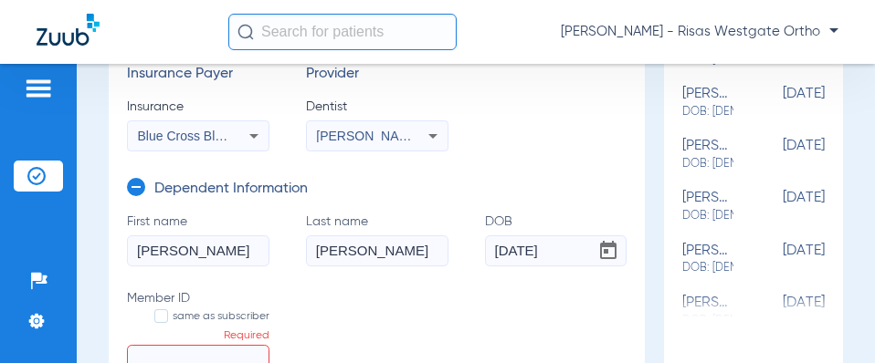
click at [167, 310] on label "same as subscriber" at bounding box center [202, 317] width 133 height 18
click at [158, 317] on input "same as subscriber" at bounding box center [158, 317] width 0 height 0
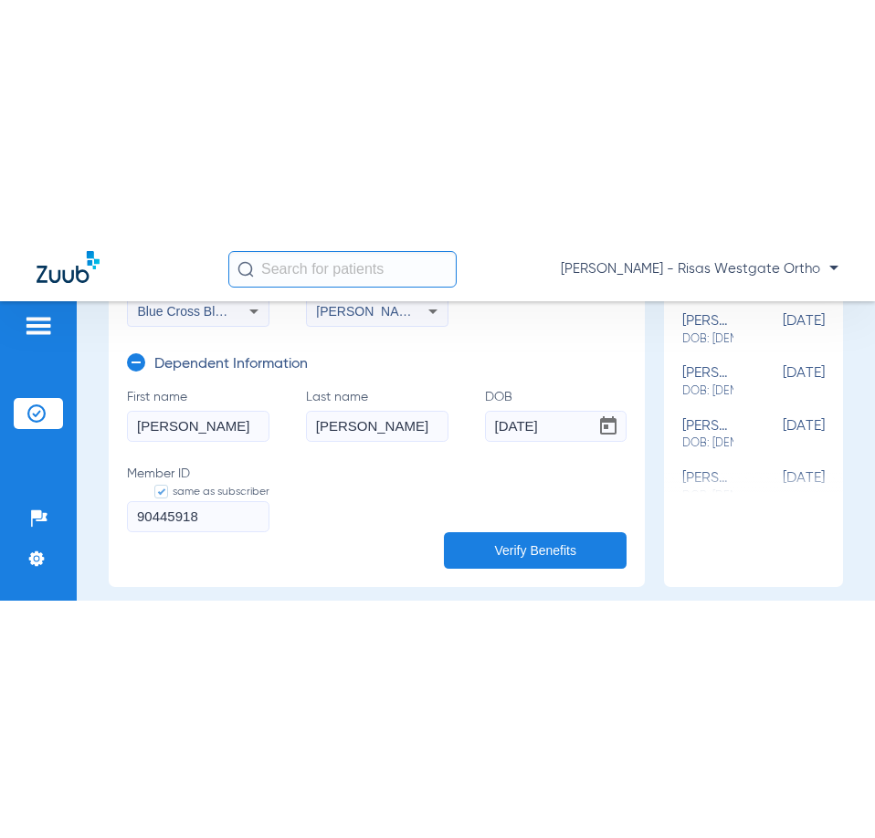
scroll to position [548, 0]
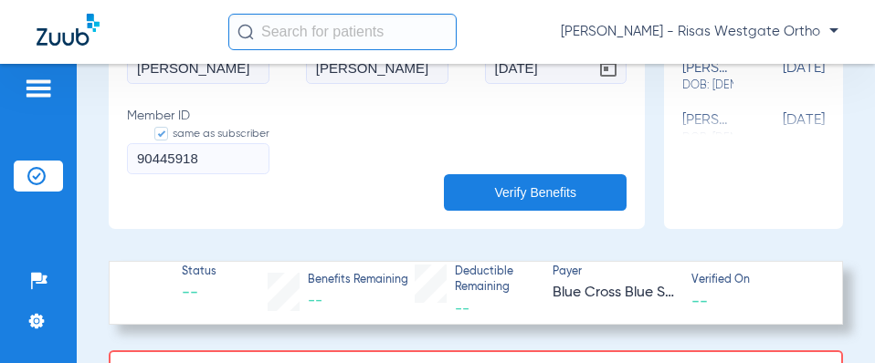
click at [537, 165] on form "First name [PERSON_NAME] Last name [PERSON_NAME] [DEMOGRAPHIC_DATA] Member ID s…" at bounding box center [377, 113] width 500 height 167
click at [539, 186] on button "Verify Benefits" at bounding box center [535, 192] width 183 height 37
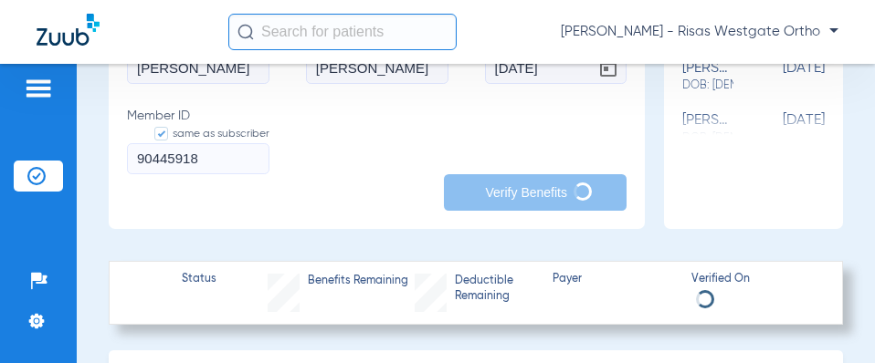
type input "xxa80445918"
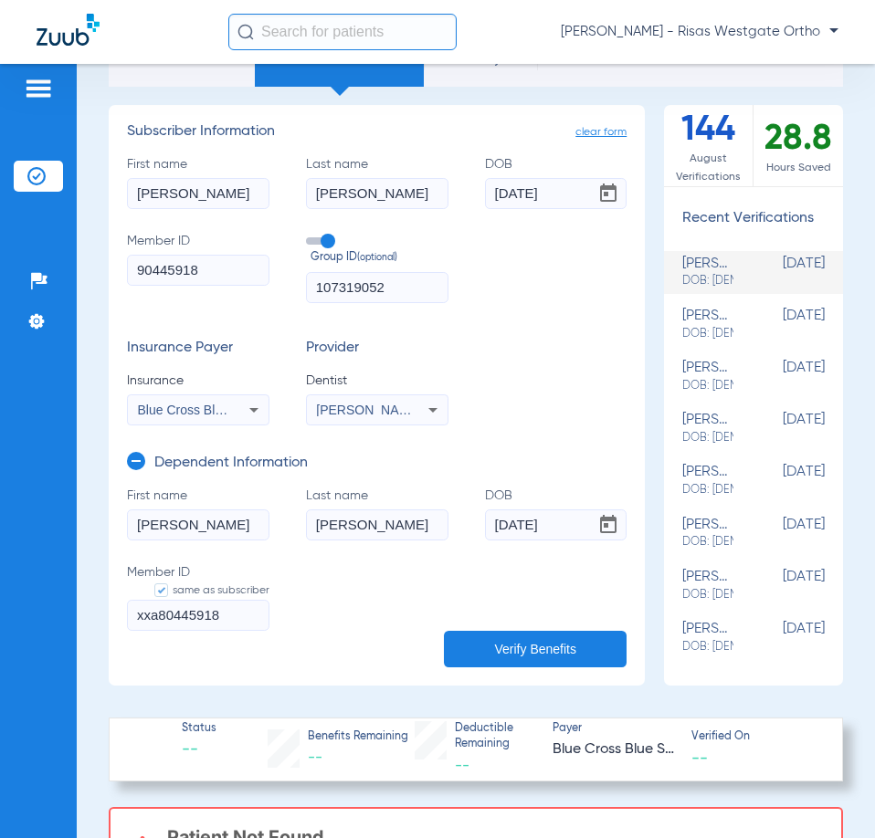
scroll to position [0, 0]
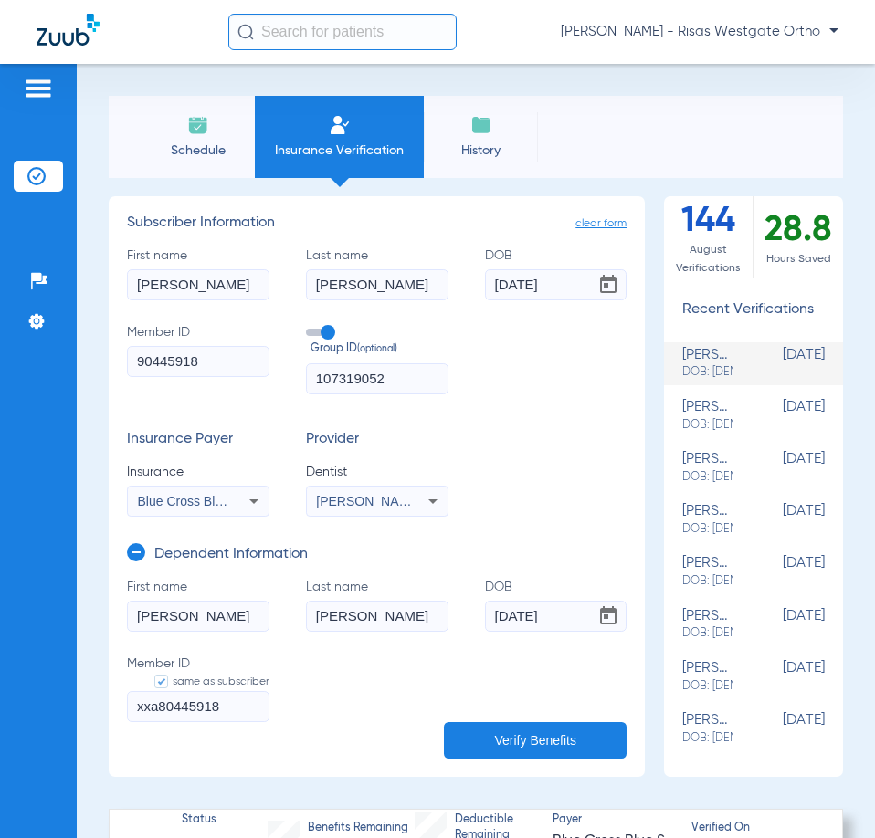
click at [550, 277] on input "[DATE]" at bounding box center [556, 284] width 142 height 31
type input "[DATE]"
click at [235, 498] on div "Blue Cross Blue Shield Of [US_STATE]" at bounding box center [198, 501] width 141 height 22
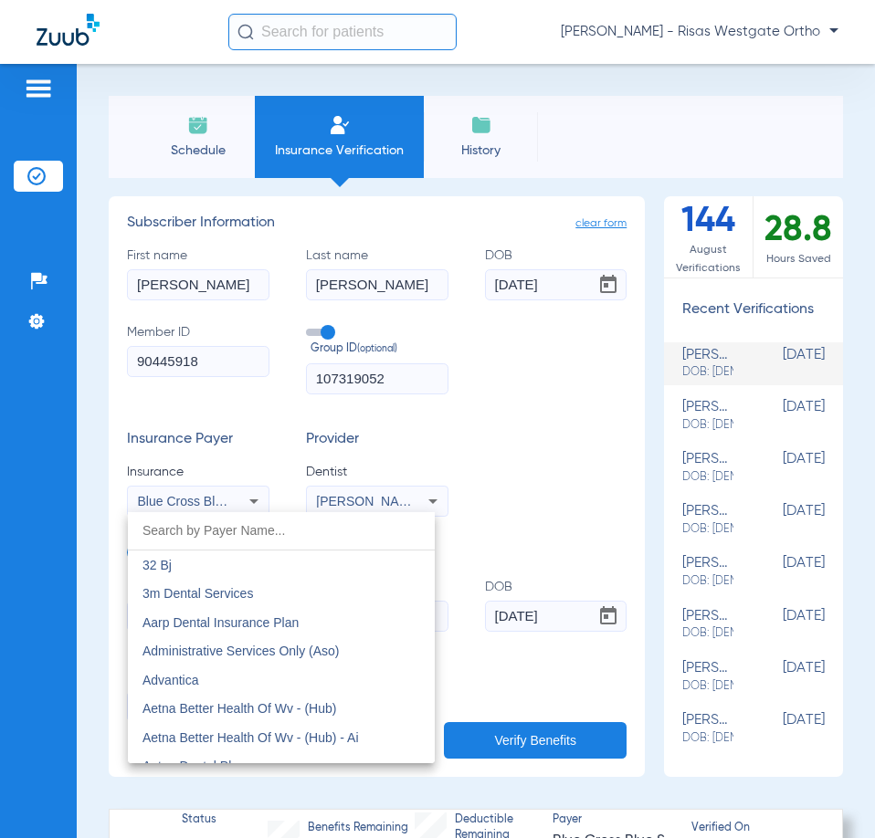
scroll to position [1629, 0]
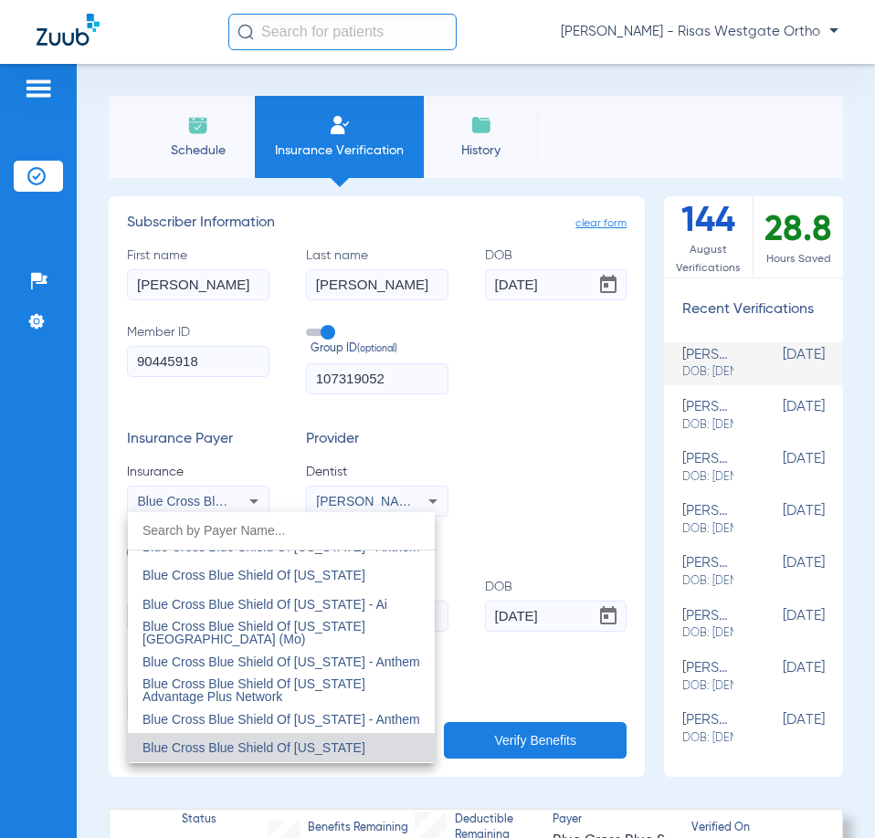
click at [339, 742] on span "Blue Cross Blue Shield Of [US_STATE]" at bounding box center [253, 748] width 223 height 15
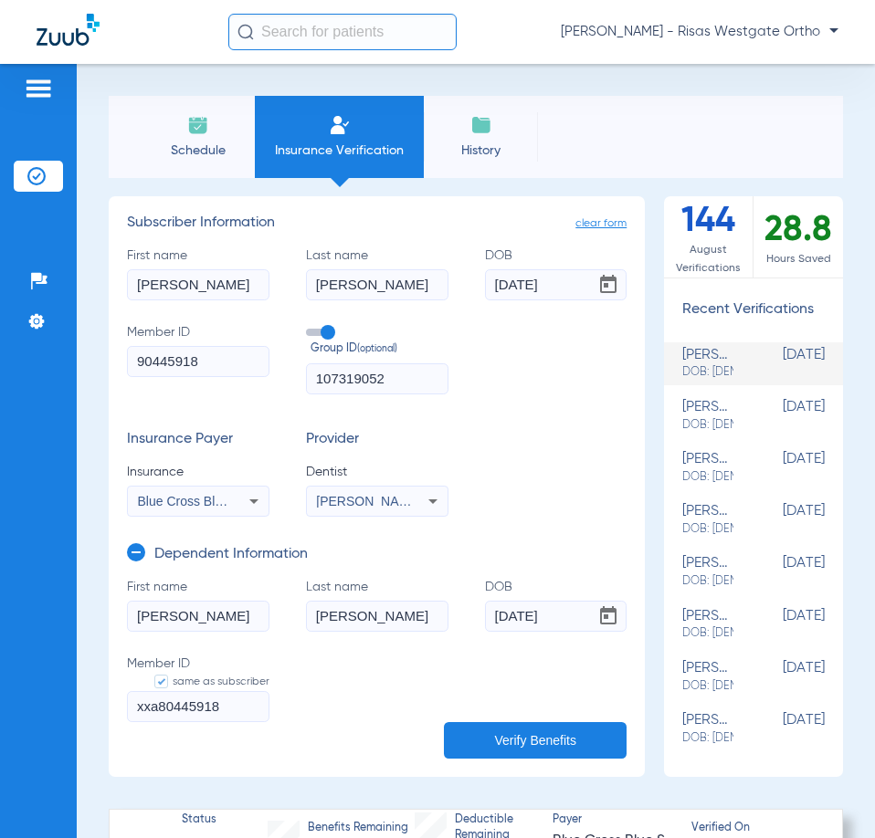
click at [233, 703] on input "xxa80445918" at bounding box center [198, 706] width 142 height 31
drag, startPoint x: 230, startPoint y: 711, endPoint x: 55, endPoint y: 686, distance: 177.1
click at [107, 696] on div "Schedule Insurance Verification History Last Appt. Sync Time: [DATE] - 10:56 AM…" at bounding box center [476, 451] width 798 height 774
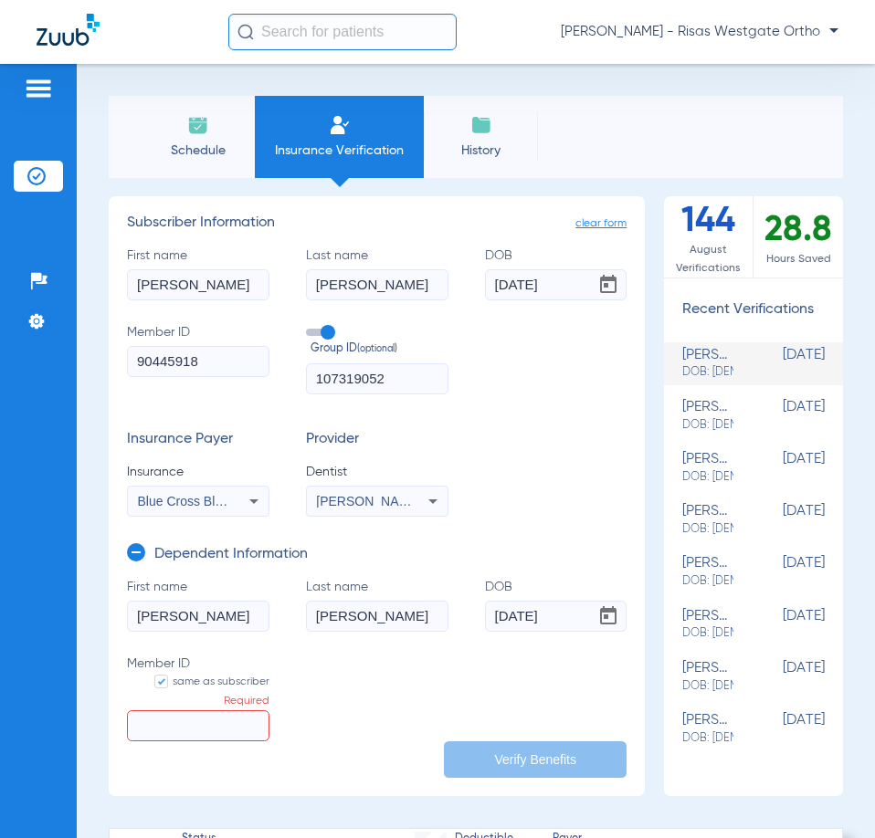
click at [152, 358] on input "90445918" at bounding box center [198, 361] width 142 height 31
click at [524, 607] on input "[DATE]" at bounding box center [556, 616] width 142 height 31
click at [543, 617] on input "[DATE]" at bounding box center [556, 616] width 142 height 31
click at [374, 621] on input "[PERSON_NAME]" at bounding box center [377, 616] width 142 height 31
click at [374, 618] on input "[PERSON_NAME]" at bounding box center [377, 616] width 142 height 31
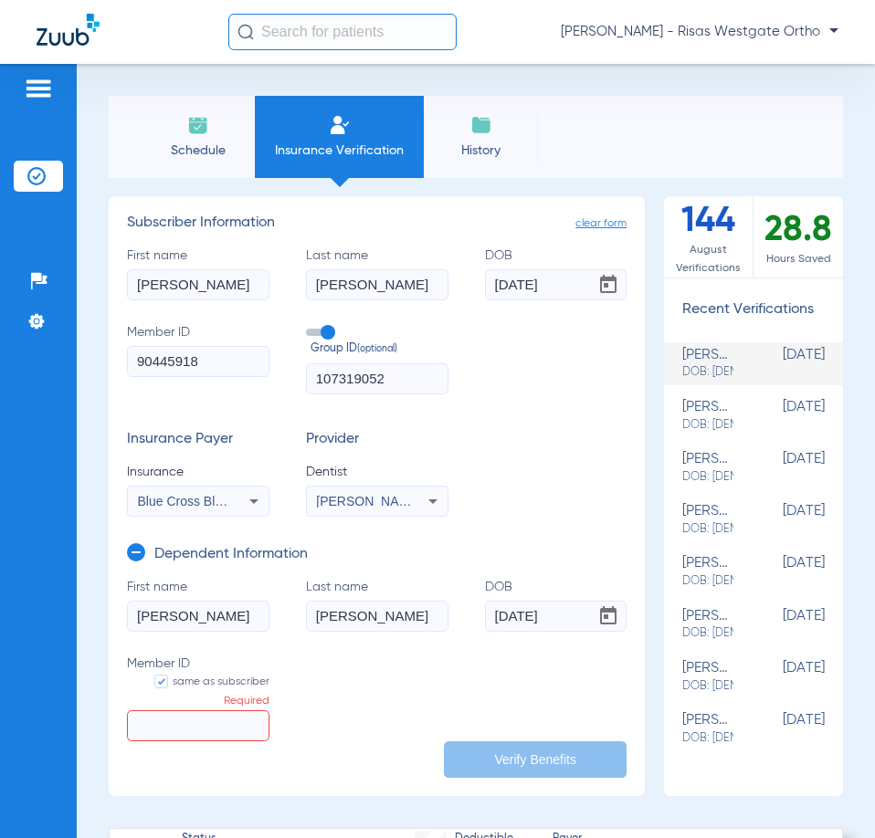
click at [374, 617] on input "[PERSON_NAME]" at bounding box center [377, 616] width 142 height 31
click at [216, 622] on input "[PERSON_NAME]" at bounding box center [198, 616] width 142 height 31
click at [215, 622] on input "[PERSON_NAME]" at bounding box center [198, 616] width 142 height 31
type input "[PERSON_NAME]"
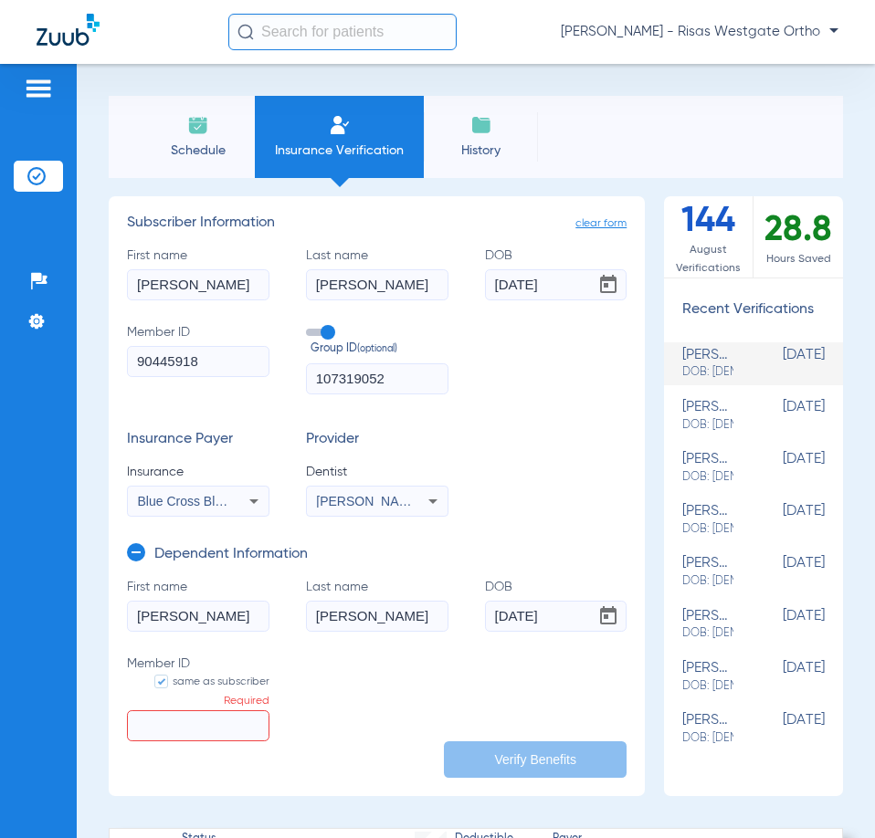
click at [169, 723] on input "Member ID same as subscriber Required" at bounding box center [198, 726] width 142 height 31
click at [183, 359] on input "90445918" at bounding box center [198, 361] width 142 height 31
drag, startPoint x: 183, startPoint y: 359, endPoint x: 166, endPoint y: 676, distance: 317.3
click at [166, 676] on label "same as subscriber" at bounding box center [202, 682] width 133 height 18
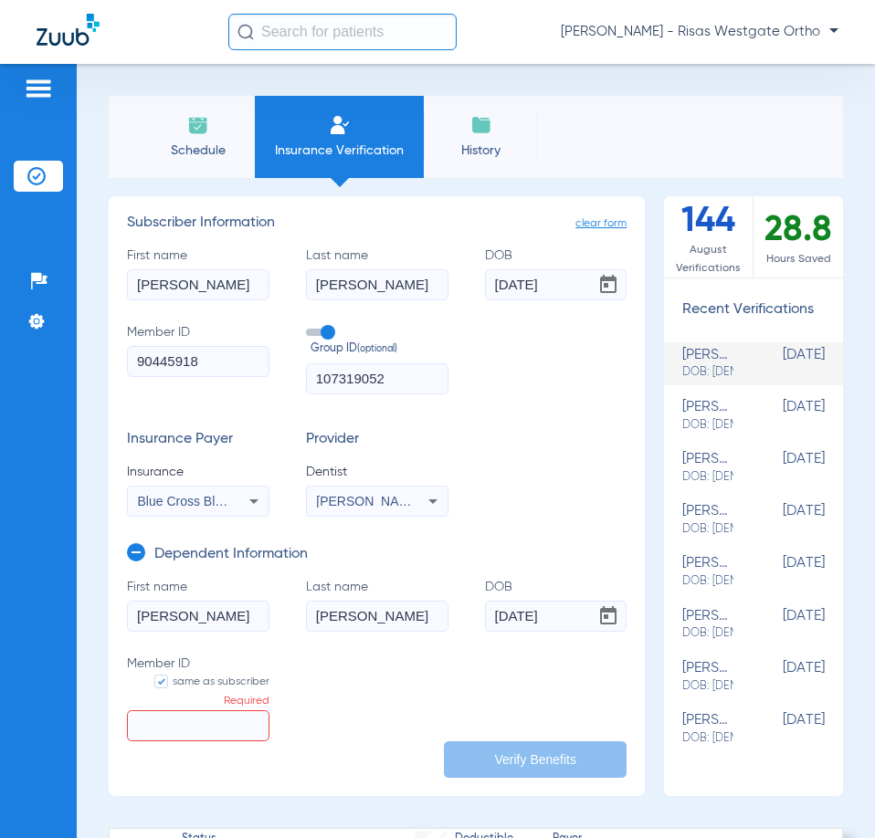
click at [158, 682] on input "same as subscriber" at bounding box center [158, 682] width 0 height 0
click at [166, 677] on label "same as subscriber" at bounding box center [202, 682] width 133 height 18
click at [158, 682] on input "same as subscriber" at bounding box center [158, 682] width 0 height 0
type input "90445918"
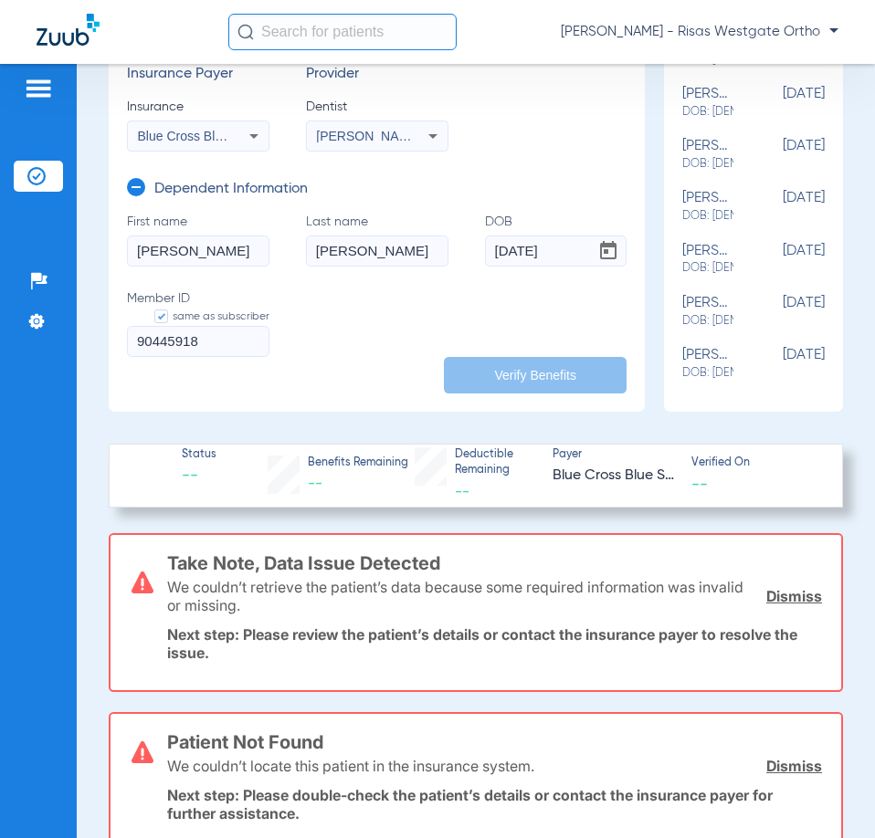
scroll to position [91, 0]
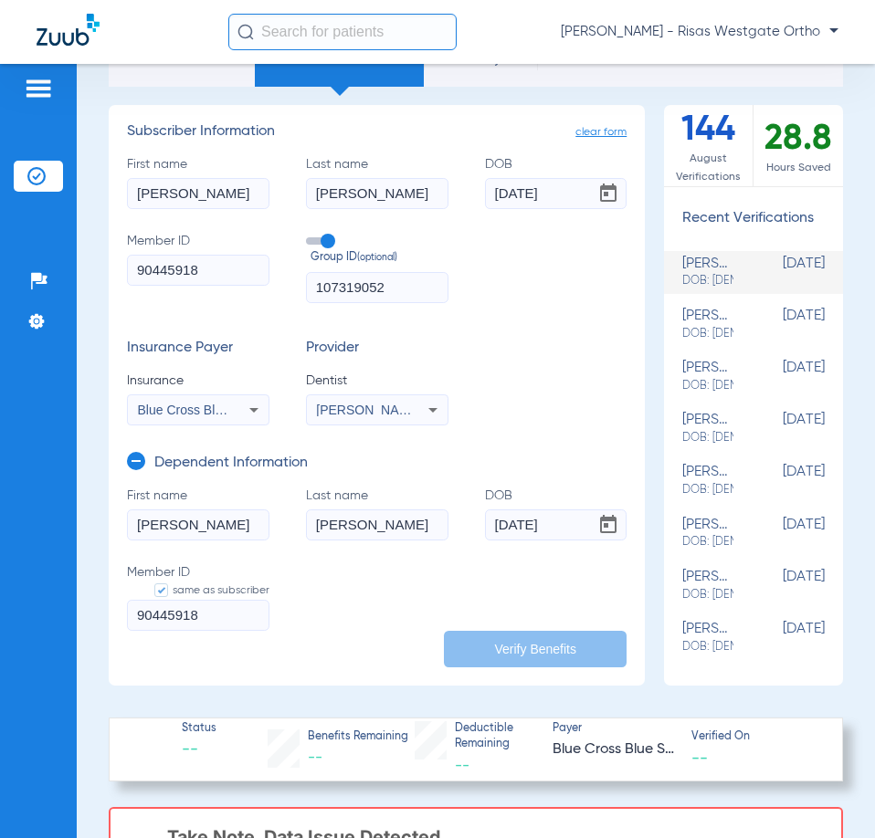
click at [208, 410] on span "Blue Cross Blue Shield Of [US_STATE]" at bounding box center [249, 410] width 223 height 15
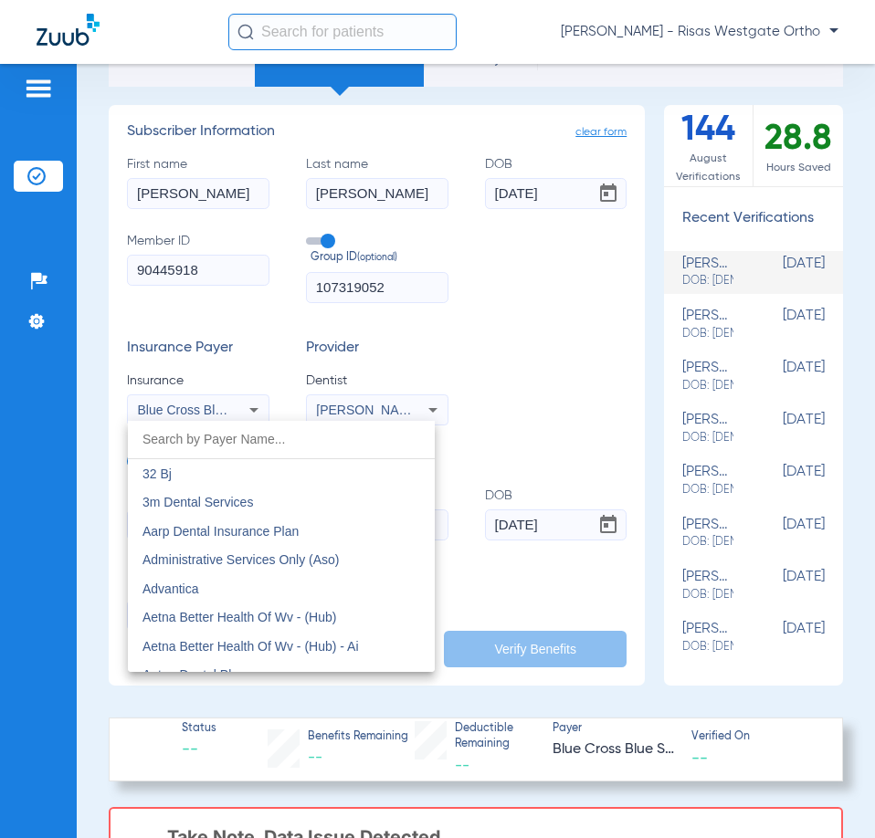
scroll to position [1629, 0]
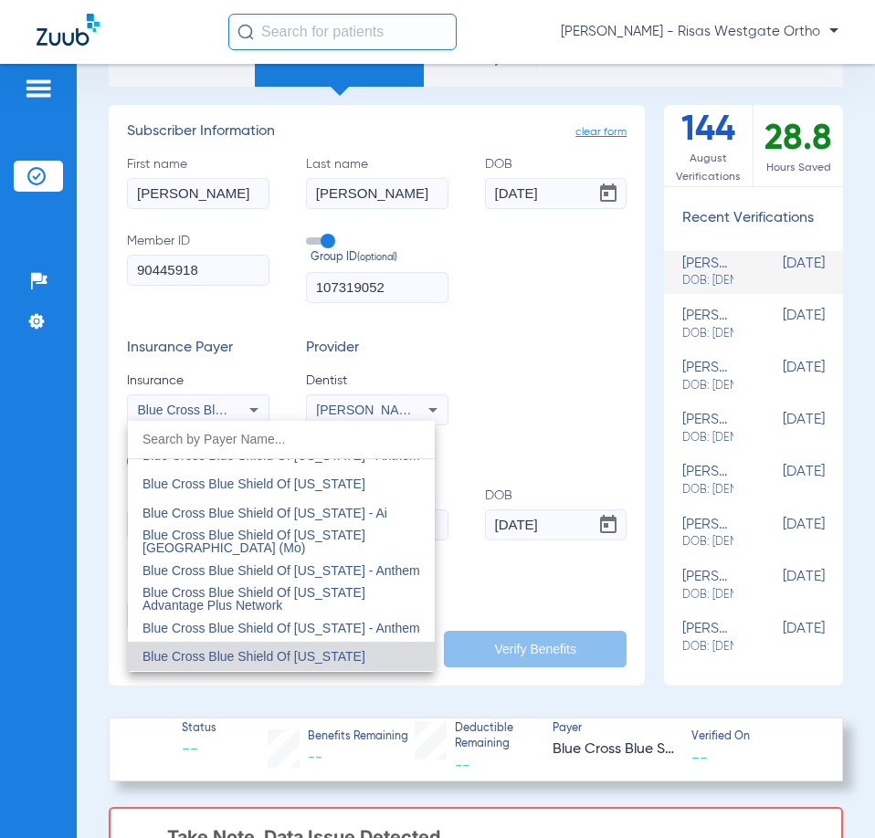
click at [208, 410] on div at bounding box center [437, 419] width 875 height 838
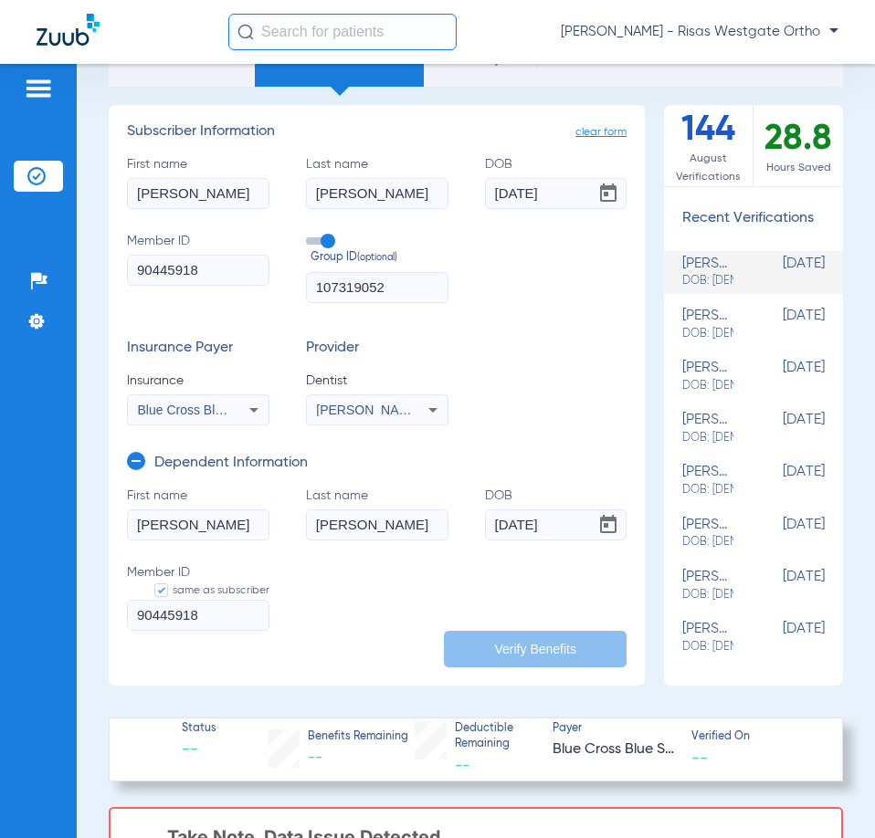
click at [186, 529] on input "[PERSON_NAME]" at bounding box center [198, 525] width 142 height 31
click at [534, 645] on button "Verify Benefits" at bounding box center [535, 649] width 183 height 37
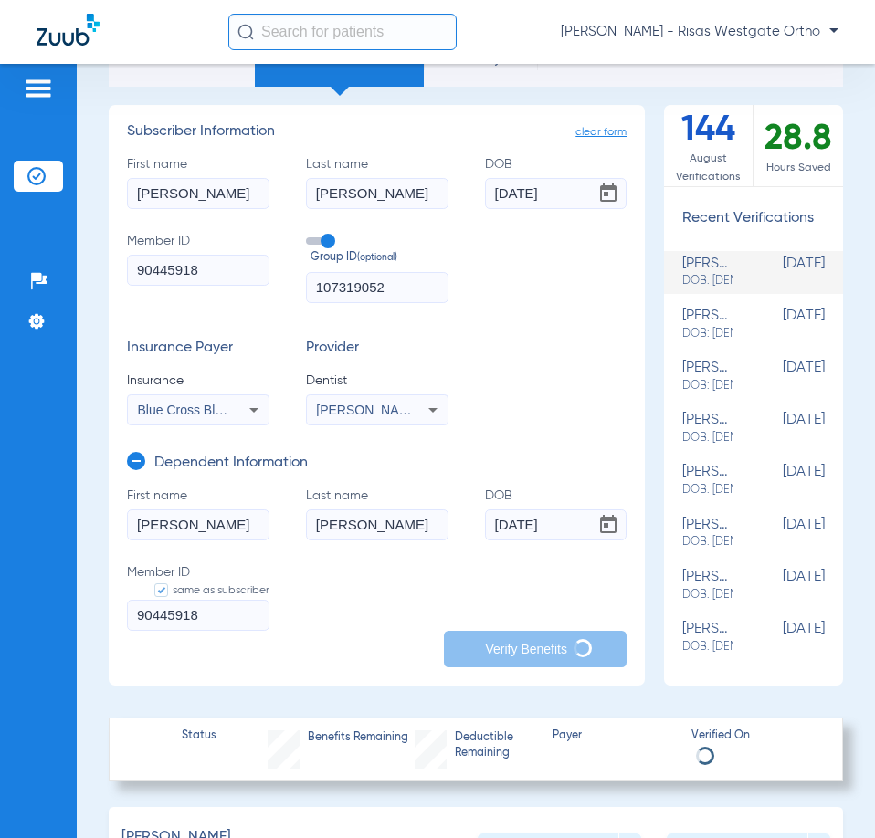
type input "[PERSON_NAME]"
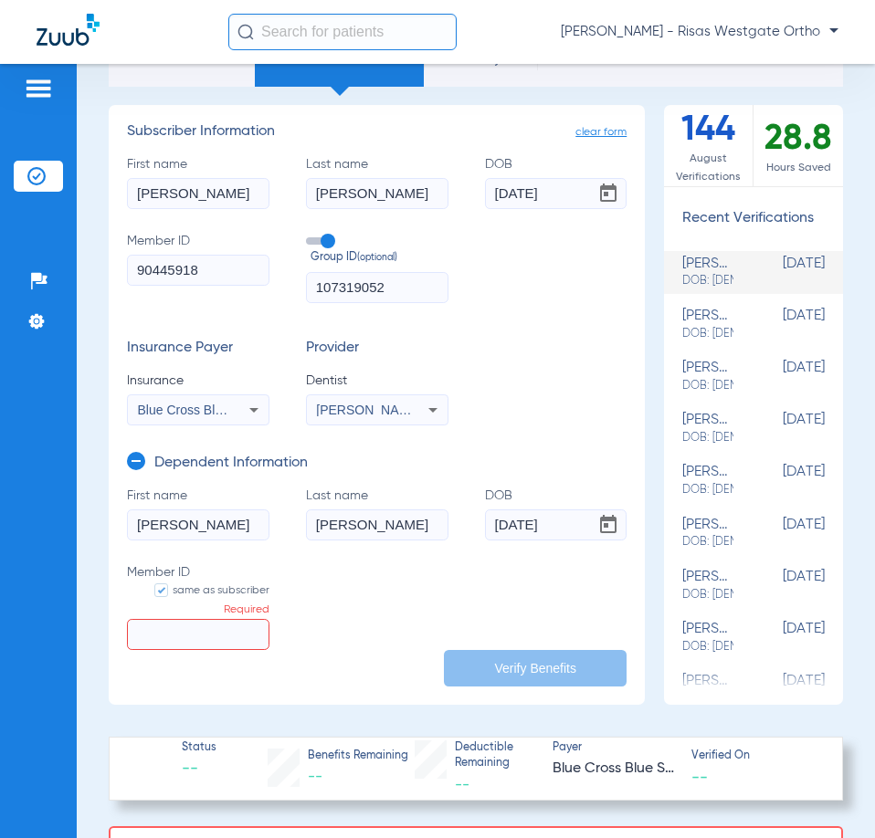
click at [160, 275] on input "90445918" at bounding box center [198, 270] width 142 height 31
click at [201, 628] on input "Member ID same as subscriber Required" at bounding box center [198, 634] width 142 height 31
paste input "90445918"
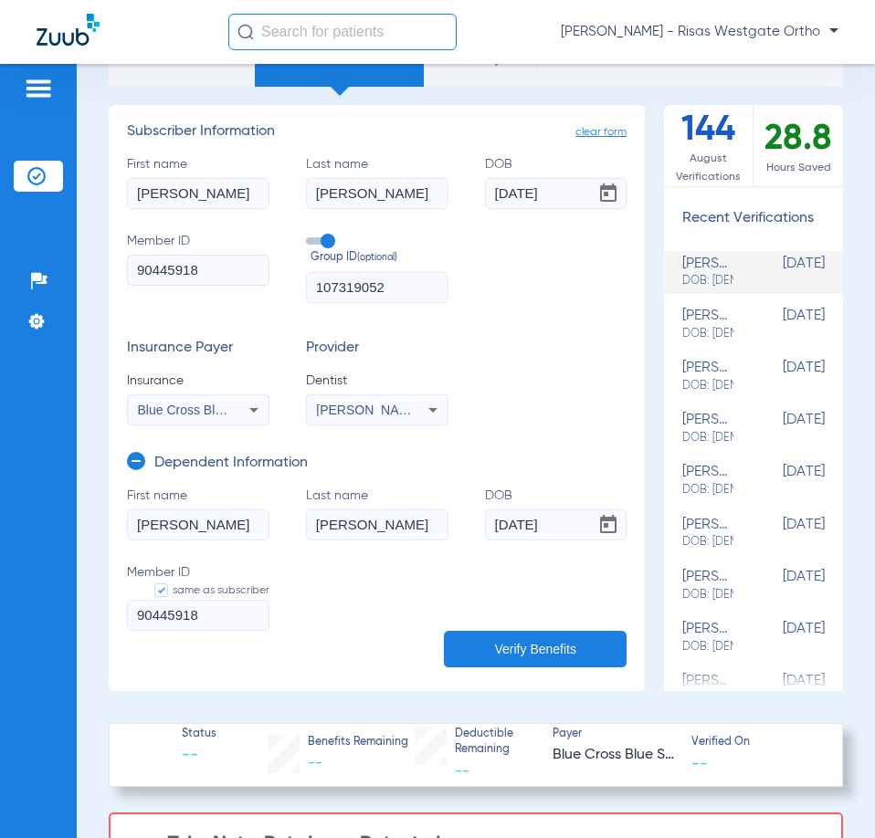
type input "90445918"
click at [507, 644] on button "Verify Benefits" at bounding box center [535, 649] width 183 height 37
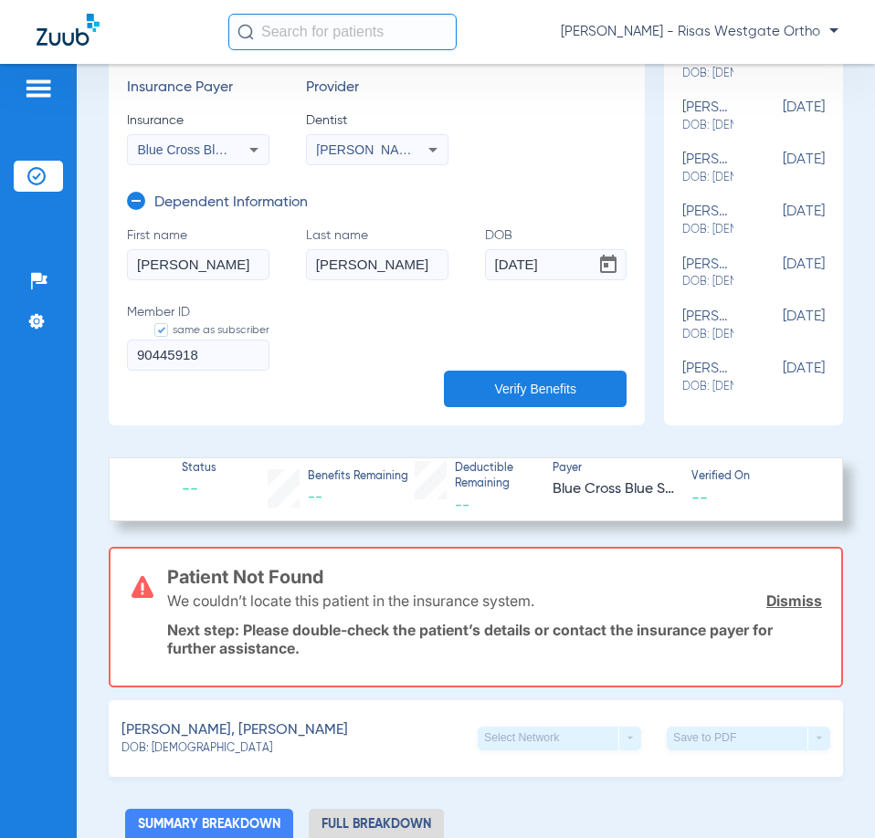
scroll to position [365, 0]
